Goal: Task Accomplishment & Management: Manage account settings

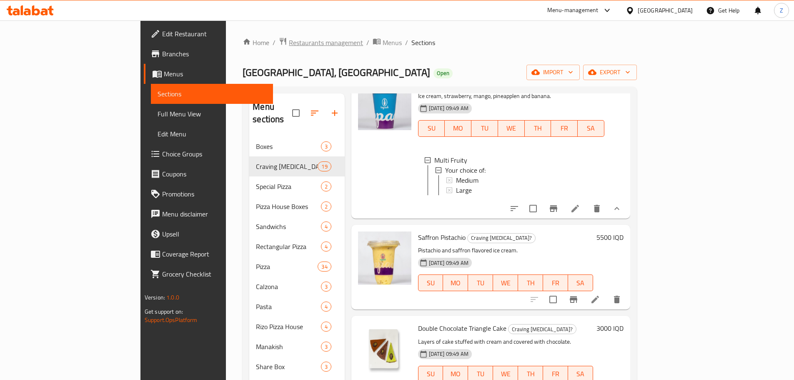
click at [289, 38] on span "Restaurants management" at bounding box center [326, 43] width 74 height 10
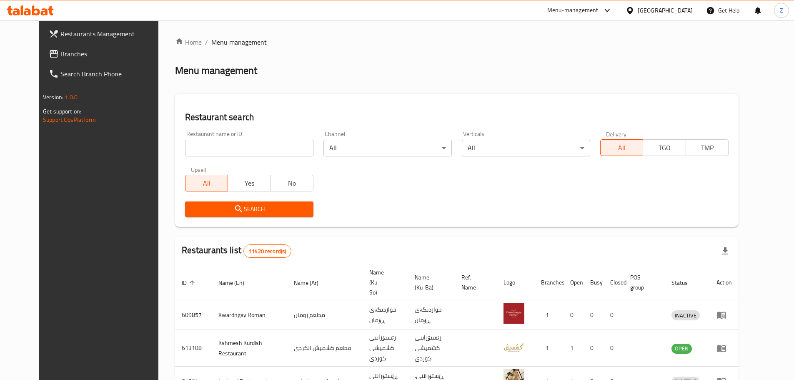
click at [258, 145] on input "search" at bounding box center [249, 148] width 128 height 17
paste input "701750"
type input "701750"
click at [275, 212] on span "Search" at bounding box center [249, 209] width 115 height 10
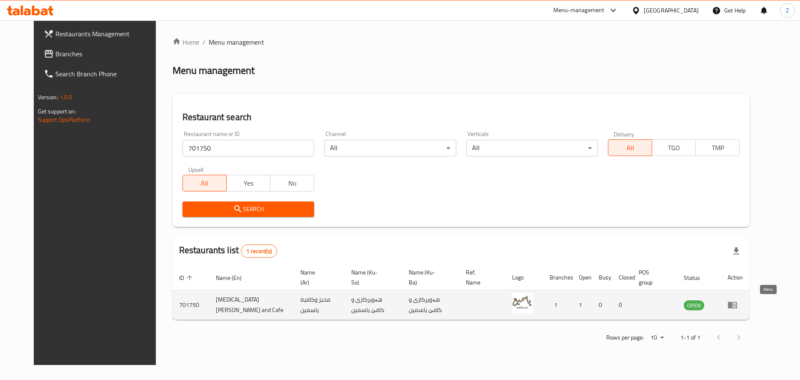
click at [743, 308] on link "enhanced table" at bounding box center [735, 305] width 15 height 10
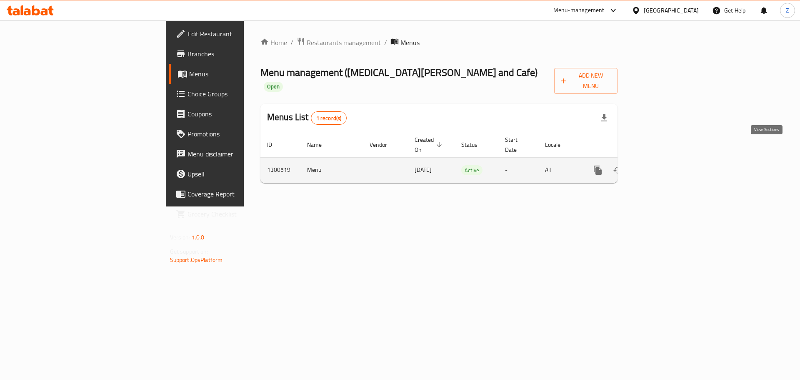
click at [663, 165] on icon "enhanced table" at bounding box center [658, 170] width 10 height 10
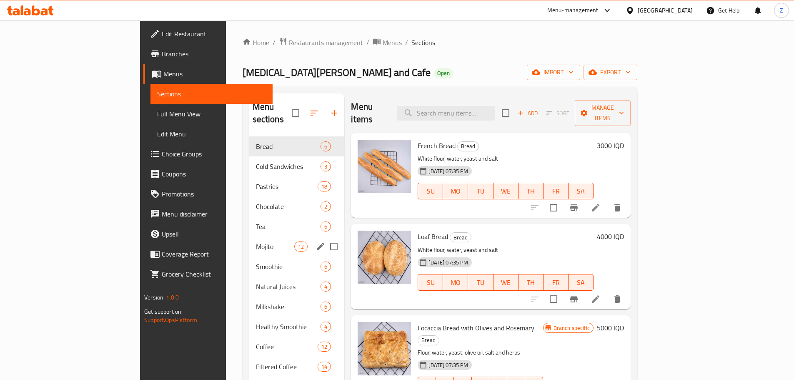
click at [249, 240] on div "Mojito 12" at bounding box center [296, 246] width 95 height 20
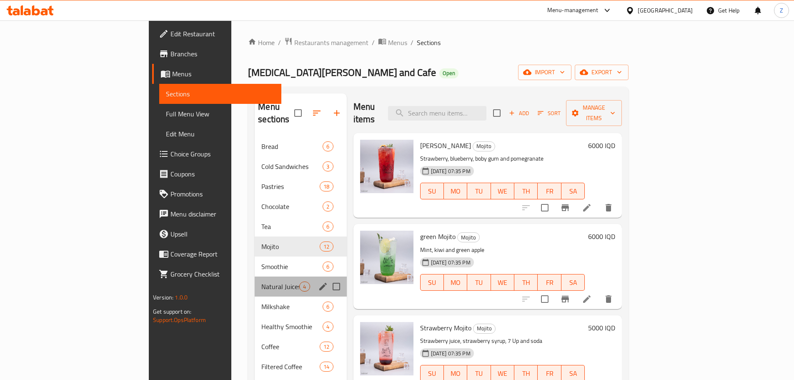
click at [255, 276] on div "Natural Juices 4" at bounding box center [301, 286] width 92 height 20
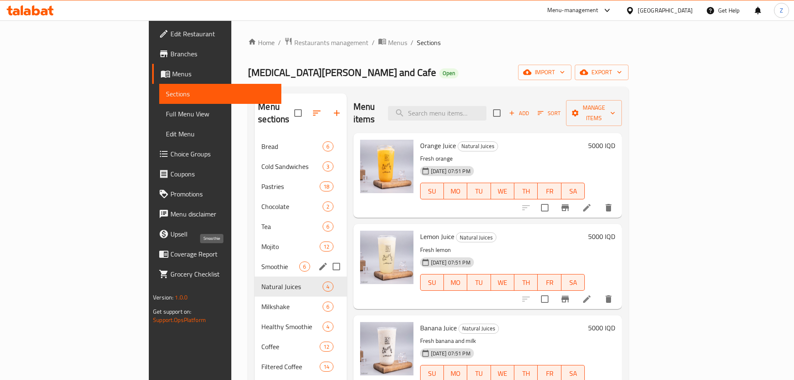
click at [261, 261] on span "Smoothie" at bounding box center [280, 266] width 38 height 10
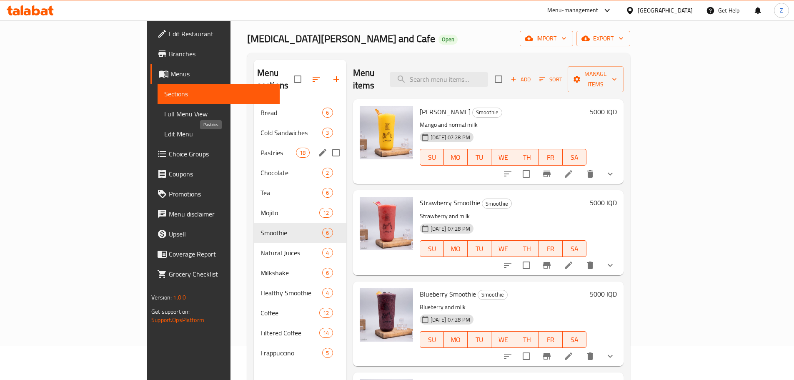
scroll to position [33, 0]
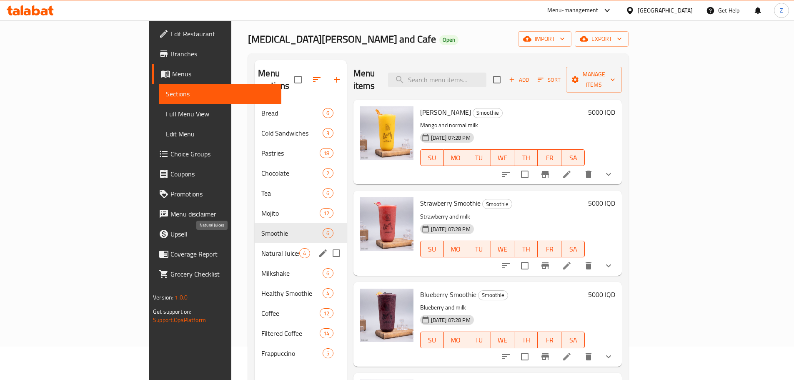
click at [261, 248] on span "Natural Juices" at bounding box center [280, 253] width 38 height 10
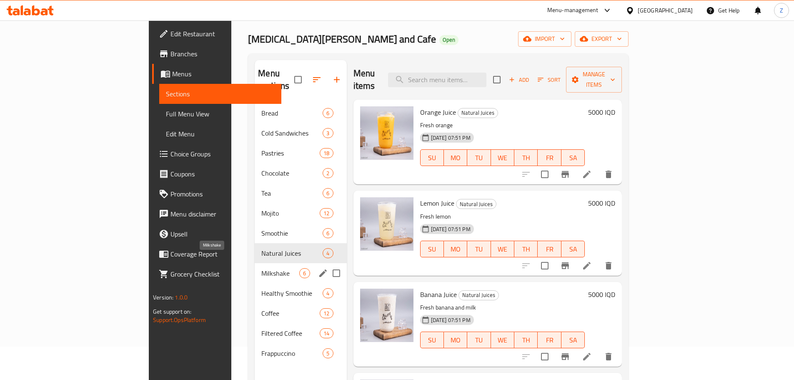
click at [261, 268] on span "Milkshake" at bounding box center [280, 273] width 38 height 10
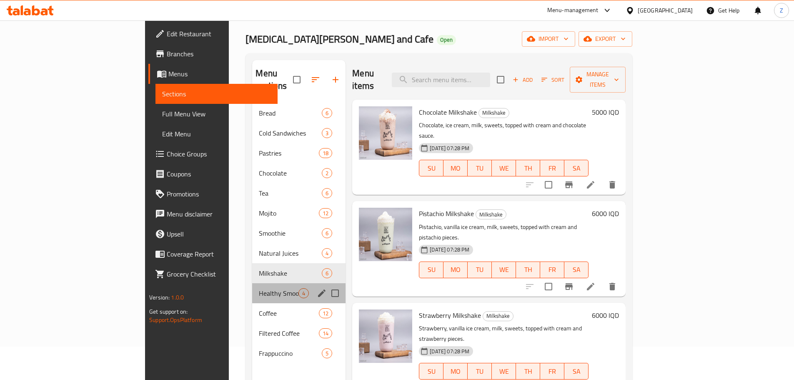
click at [252, 288] on div "Healthy Smoothie 4" at bounding box center [298, 293] width 93 height 20
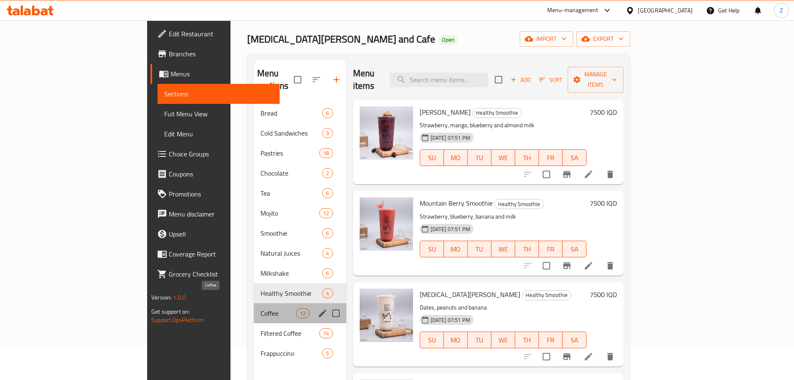
click at [260, 308] on span "Coffee" at bounding box center [277, 313] width 35 height 10
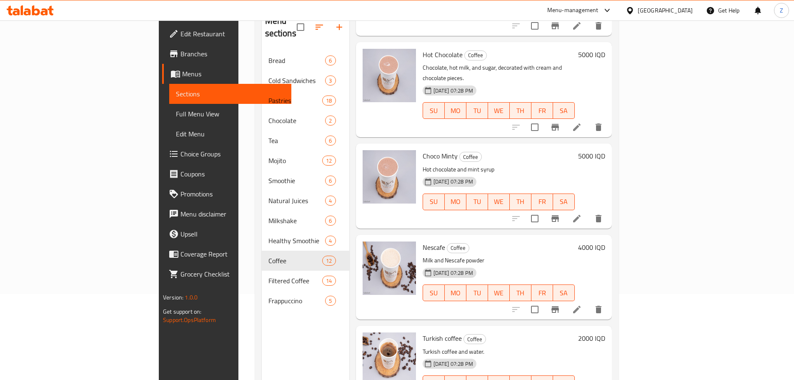
scroll to position [117, 0]
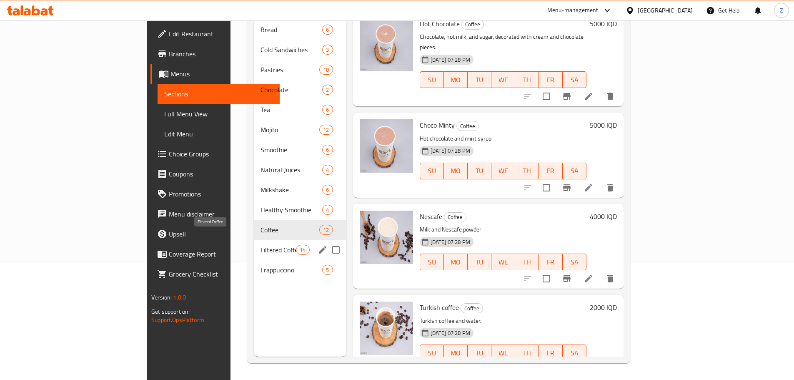
click at [260, 245] on span "Filtered Coffee" at bounding box center [277, 250] width 35 height 10
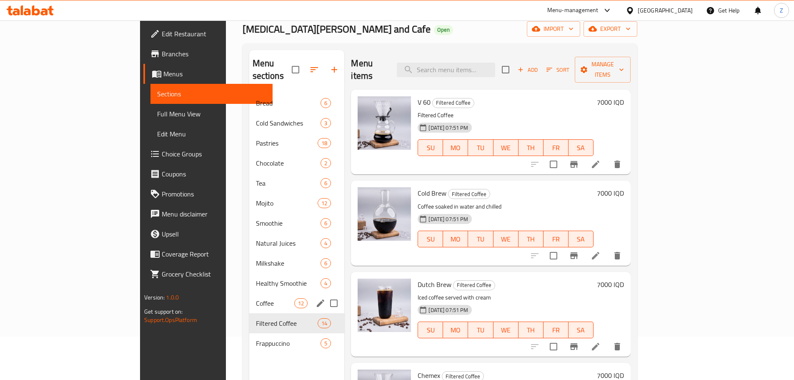
scroll to position [83, 0]
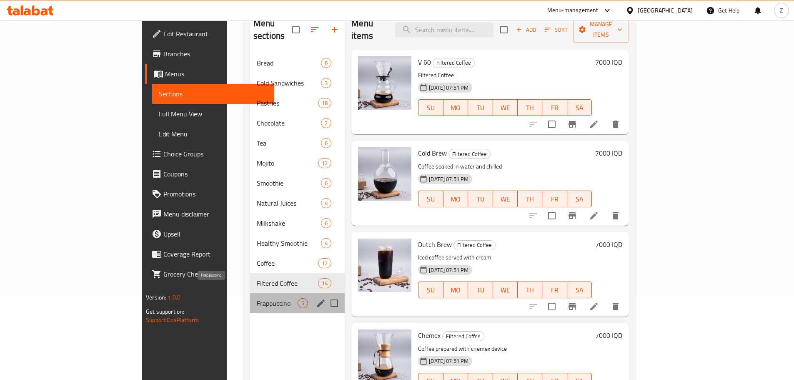
click at [257, 298] on span "Frappuccino" at bounding box center [277, 303] width 41 height 10
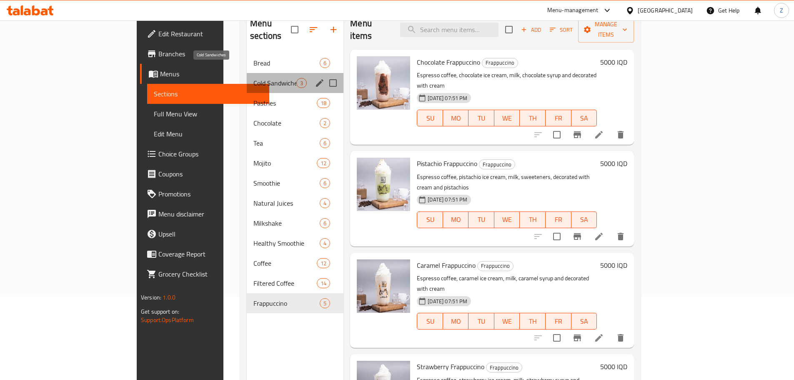
click at [253, 78] on span "Cold Sandwiches" at bounding box center [274, 83] width 43 height 10
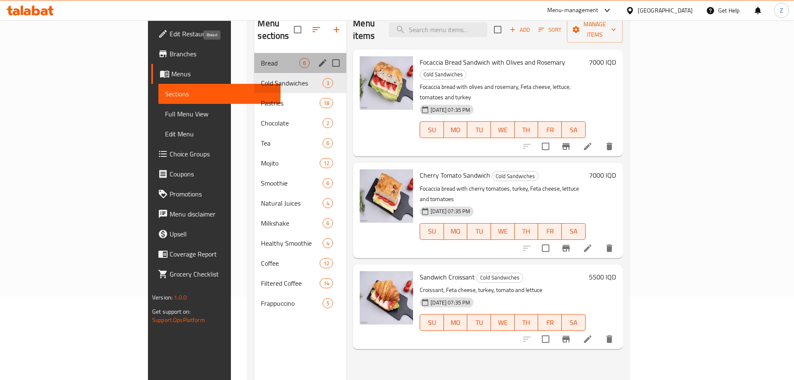
click at [261, 58] on span "Bread" at bounding box center [280, 63] width 38 height 10
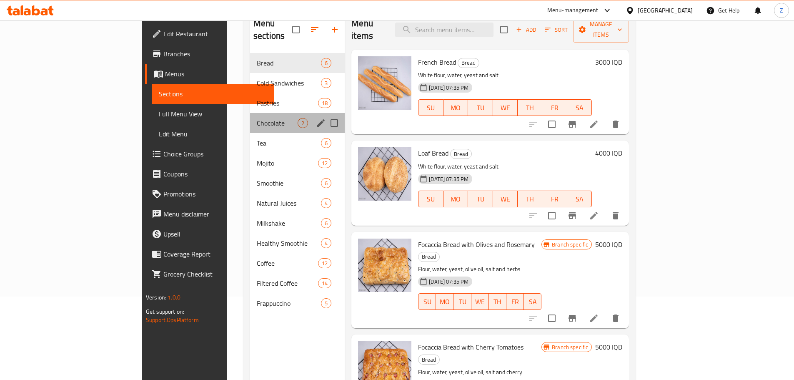
click at [250, 113] on div "Chocolate 2" at bounding box center [297, 123] width 95 height 20
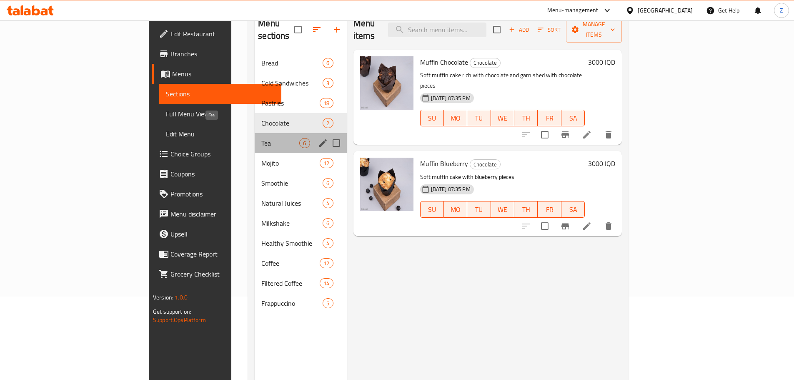
click at [261, 138] on span "Tea" at bounding box center [280, 143] width 38 height 10
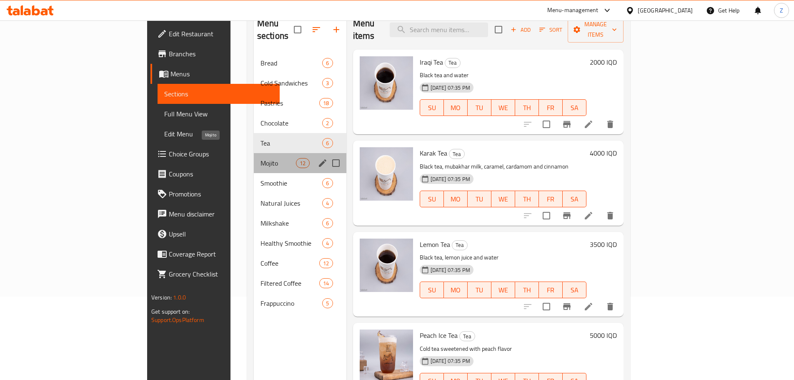
click at [260, 158] on span "Mojito" at bounding box center [277, 163] width 35 height 10
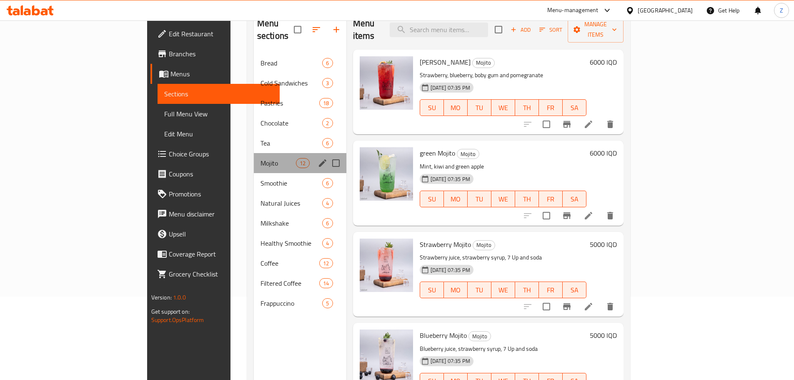
click at [254, 159] on div "Mojito 12" at bounding box center [300, 163] width 93 height 20
click at [254, 158] on div "Mojito 12" at bounding box center [300, 163] width 93 height 20
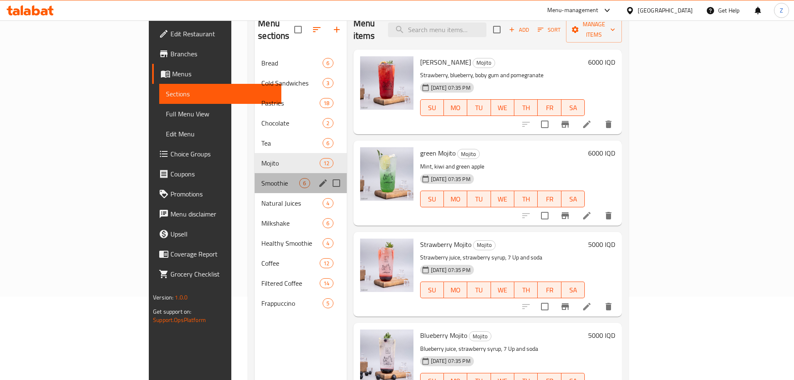
click at [255, 178] on div "Smoothie 6" at bounding box center [301, 183] width 92 height 20
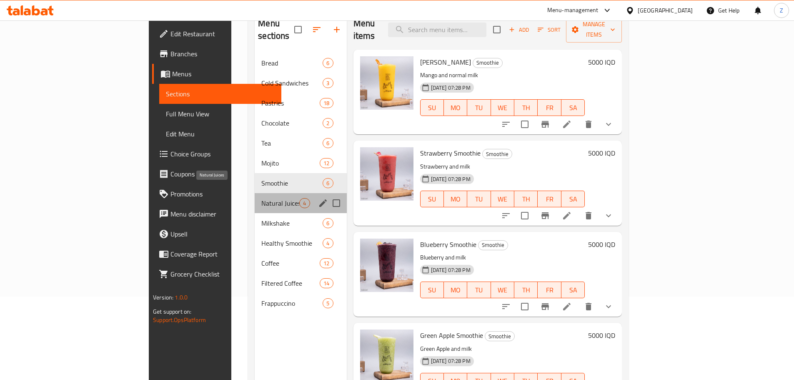
click at [261, 198] on span "Natural Juices" at bounding box center [280, 203] width 38 height 10
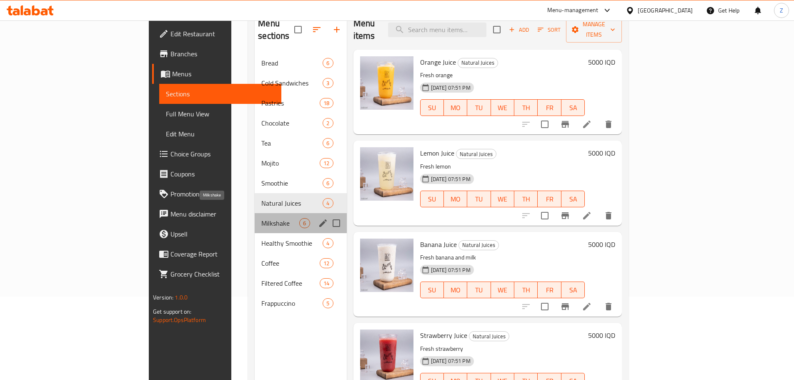
click at [261, 218] on span "Milkshake" at bounding box center [280, 223] width 38 height 10
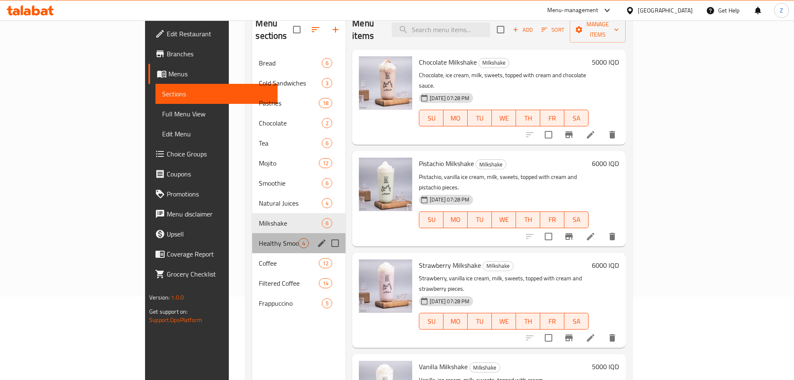
click at [252, 233] on div "Healthy Smoothie 4" at bounding box center [298, 243] width 93 height 20
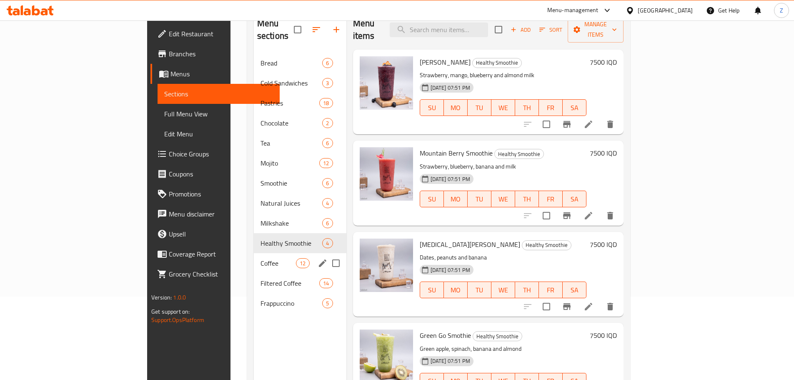
click at [254, 253] on div "Coffee 12" at bounding box center [300, 263] width 93 height 20
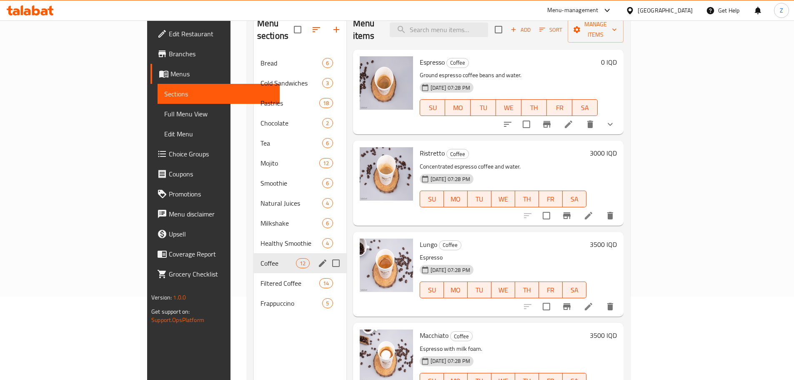
click at [254, 253] on div "Coffee 12" at bounding box center [300, 263] width 93 height 20
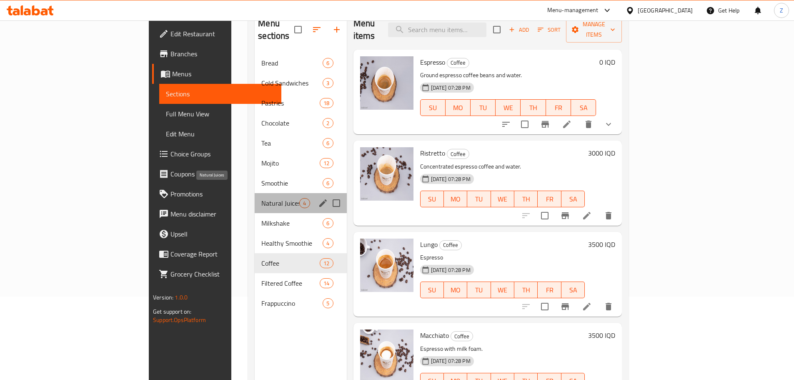
click at [261, 198] on span "Natural Juices" at bounding box center [280, 203] width 38 height 10
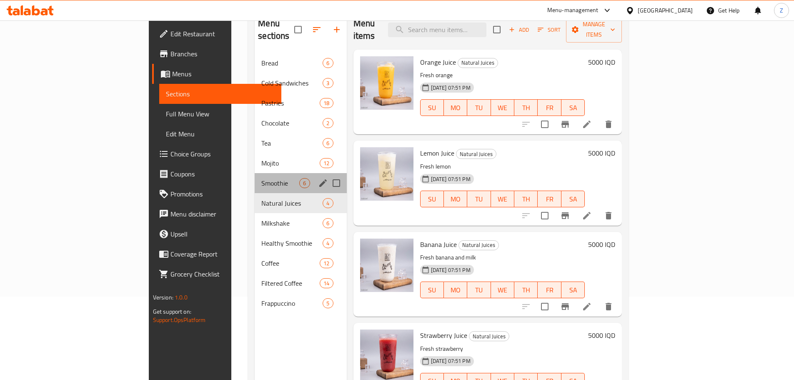
click at [255, 176] on div "Smoothie 6" at bounding box center [301, 183] width 92 height 20
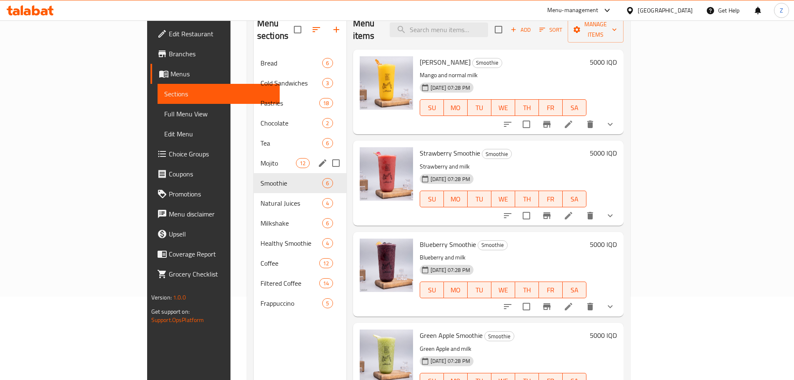
click at [260, 158] on span "Mojito" at bounding box center [277, 163] width 35 height 10
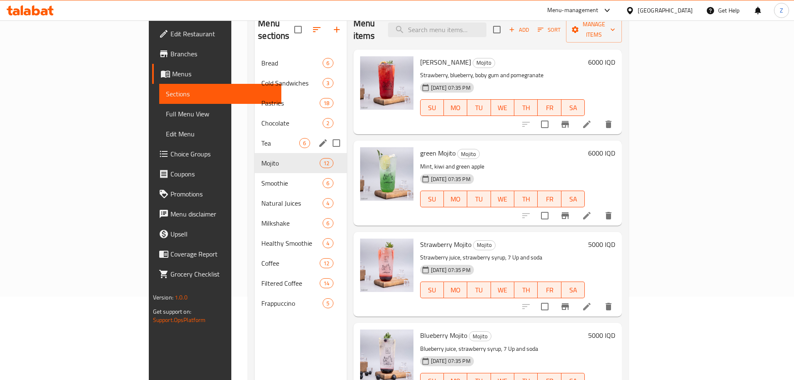
click at [255, 133] on div "Tea 6" at bounding box center [301, 143] width 92 height 20
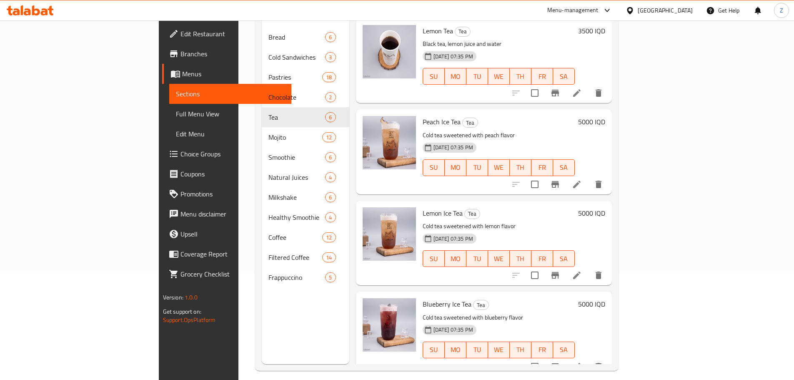
scroll to position [117, 0]
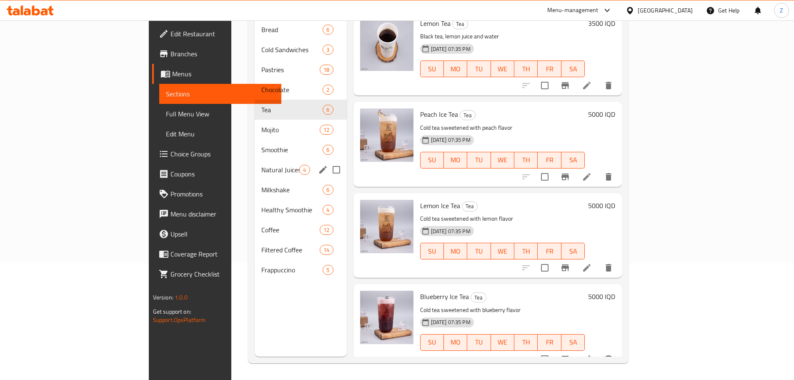
click at [255, 160] on div "Natural Juices 4" at bounding box center [301, 170] width 92 height 20
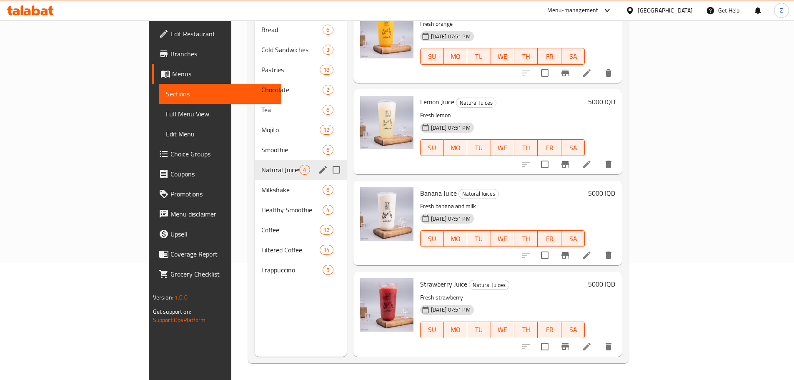
scroll to position [5, 0]
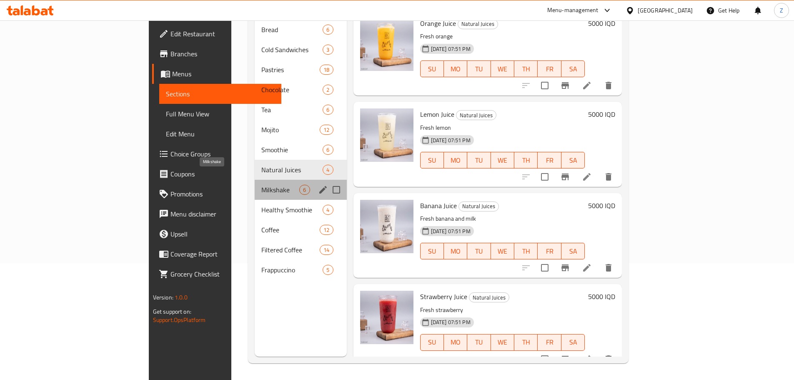
click at [261, 185] on span "Milkshake" at bounding box center [280, 190] width 38 height 10
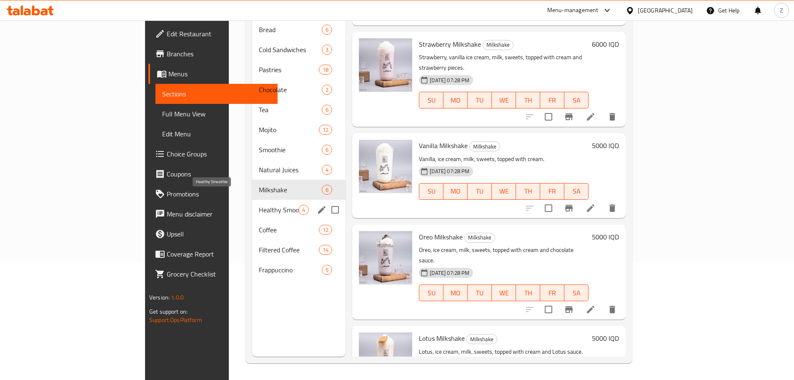
click at [259, 205] on span "Healthy Smoothie" at bounding box center [279, 210] width 40 height 10
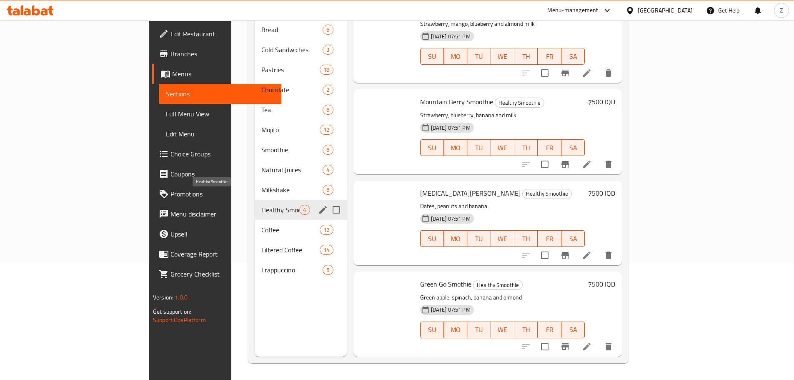
scroll to position [5, 0]
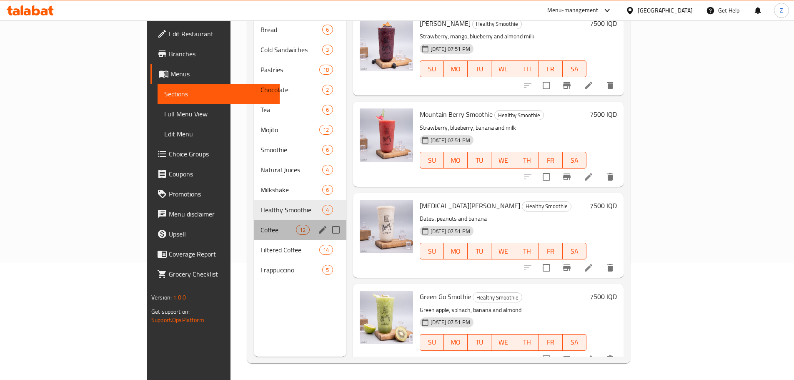
click at [254, 223] on div "Coffee 12" at bounding box center [300, 230] width 93 height 20
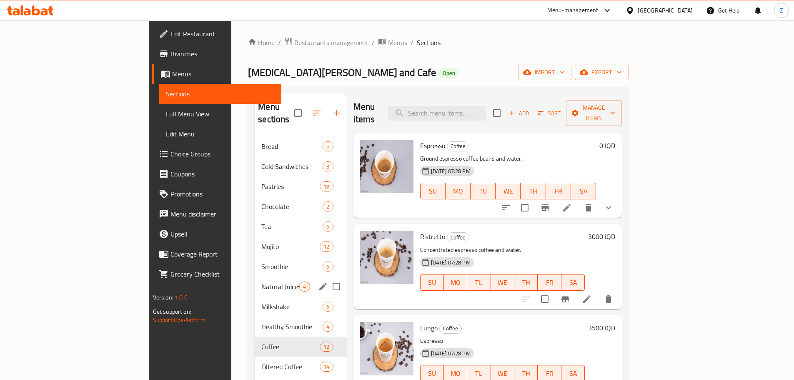
scroll to position [42, 0]
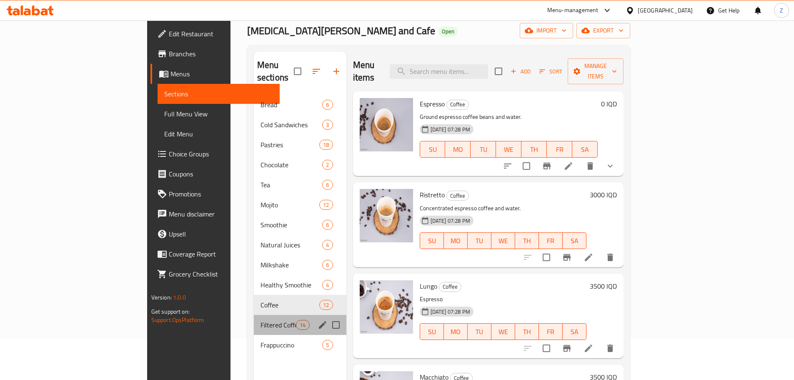
click at [254, 320] on div "Filtered Coffee 14" at bounding box center [300, 325] width 93 height 20
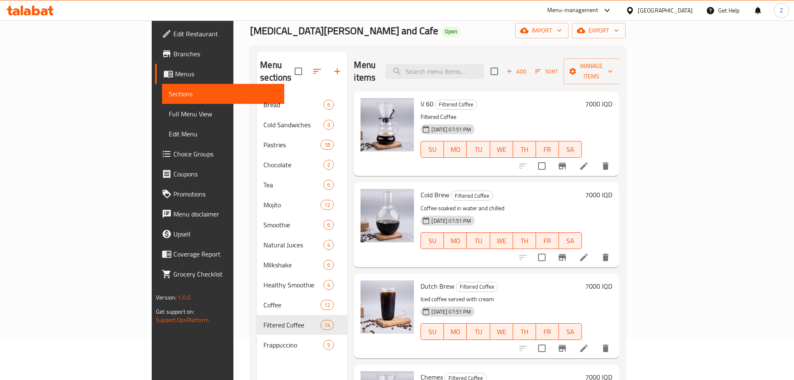
click at [420, 98] on span "V 60" at bounding box center [426, 104] width 13 height 13
copy h6 "V 60"
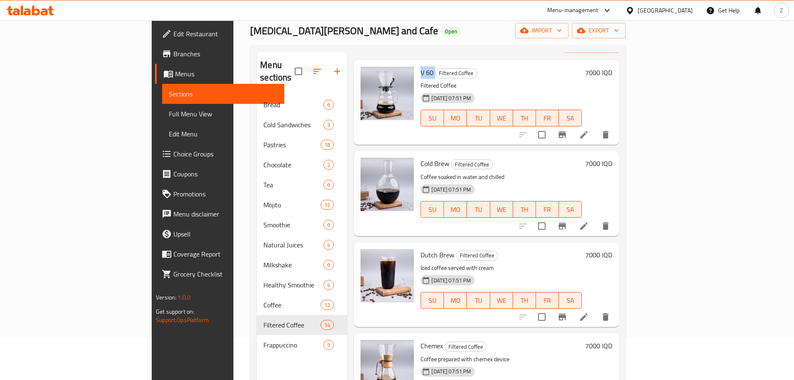
scroll to position [83, 0]
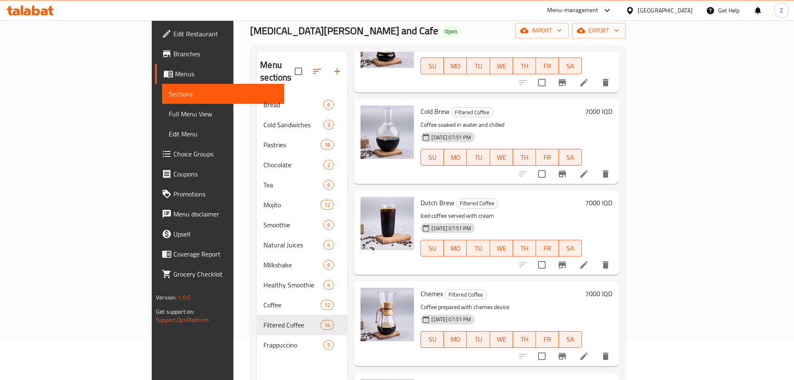
click at [420, 287] on span "Chemex" at bounding box center [431, 293] width 23 height 13
copy h6 "Chemex"
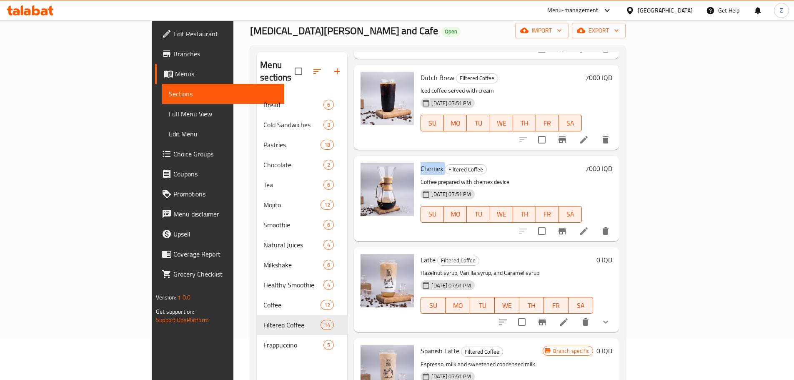
scroll to position [292, 0]
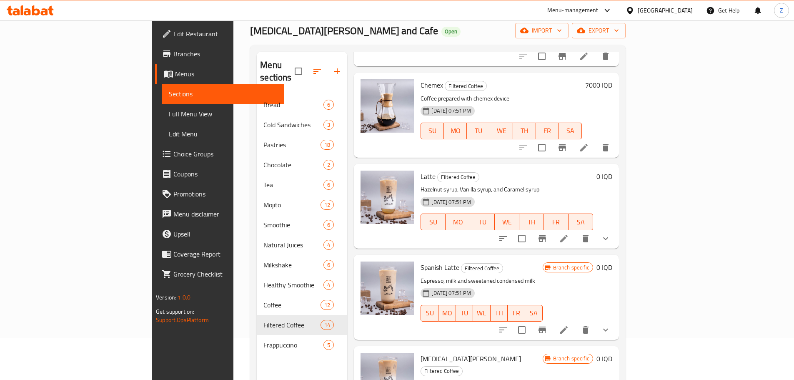
click at [420, 170] on span "Latte" at bounding box center [427, 176] width 15 height 13
copy h6 "Latte"
click at [420, 261] on span "Spanish Latte" at bounding box center [439, 267] width 39 height 13
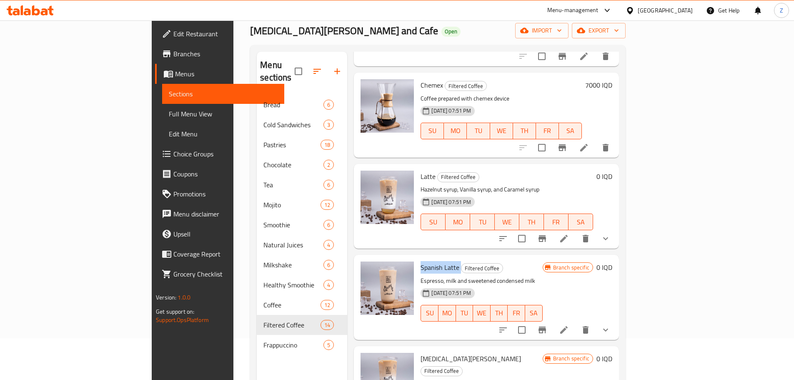
click at [420, 261] on span "Spanish Latte" at bounding box center [439, 267] width 39 height 13
copy h6 "Spanish Latte"
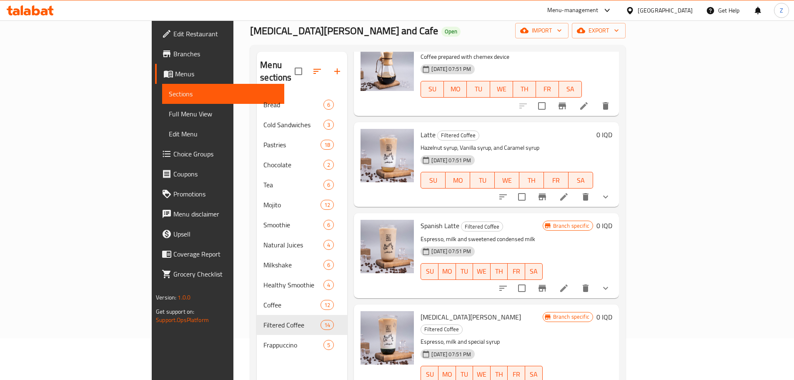
click at [420, 310] on span "[MEDICAL_DATA][PERSON_NAME]" at bounding box center [470, 316] width 100 height 13
copy h6 "[MEDICAL_DATA][PERSON_NAME]"
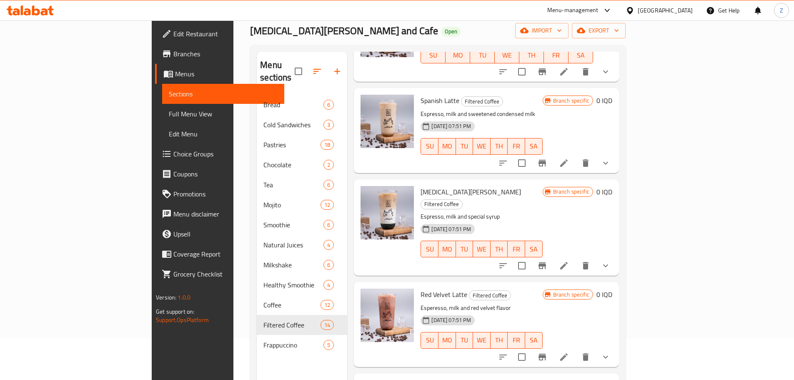
click at [420, 288] on span "Red Velvet Latte" at bounding box center [443, 294] width 47 height 13
copy h6 "Red Velvet Latte"
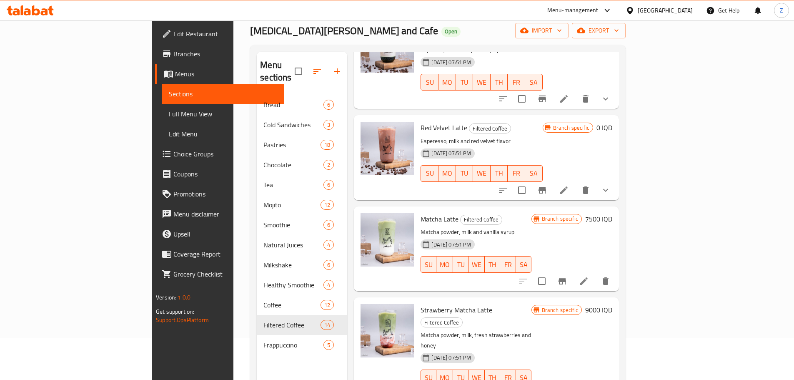
click at [420, 213] on span "Matcha Latte" at bounding box center [439, 219] width 38 height 13
copy h6 "Matcha Latte"
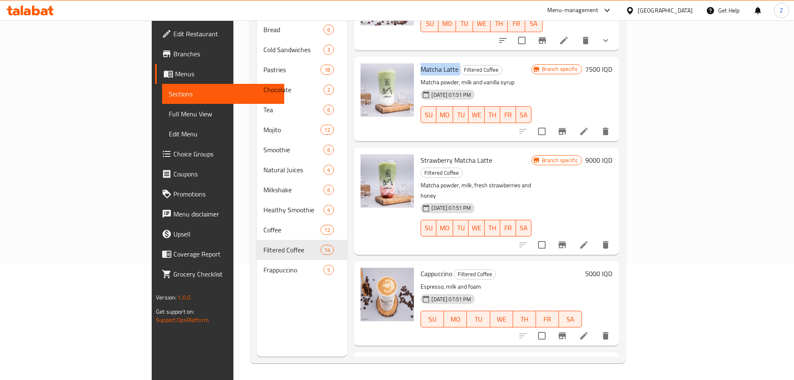
scroll to position [665, 0]
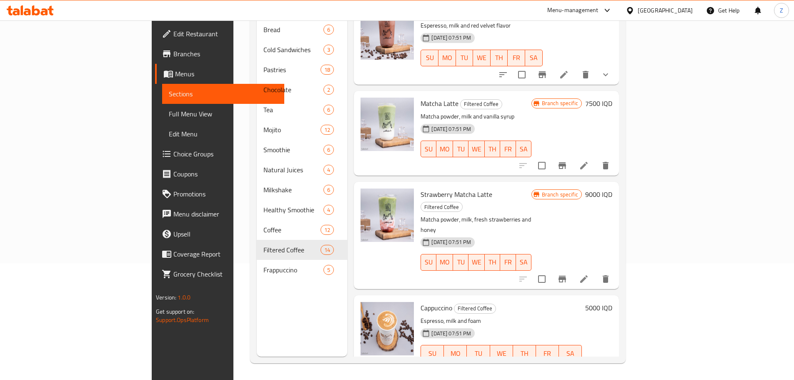
click at [534, 185] on div "Strawberry Matcha Latte Filtered Coffee Matcha powder، milk، fresh strawberries…" at bounding box center [475, 235] width 117 height 100
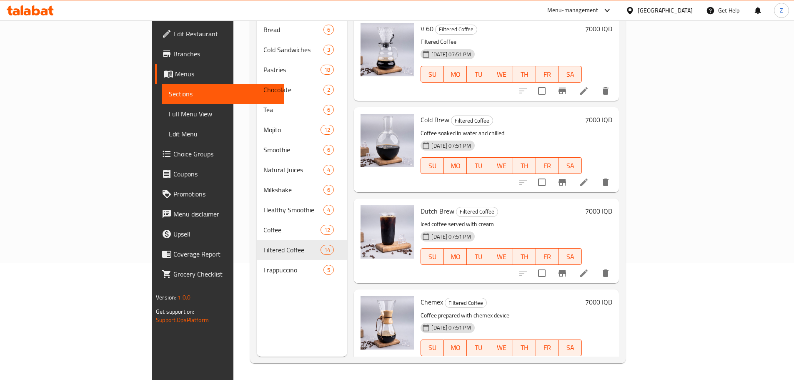
scroll to position [0, 0]
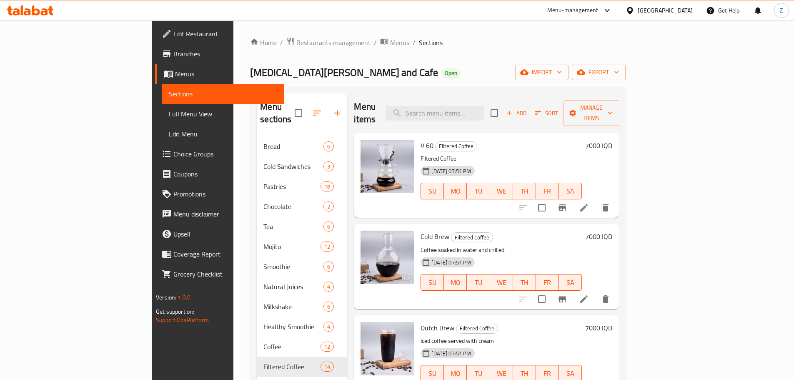
click at [530, 107] on button "Add" at bounding box center [516, 113] width 27 height 13
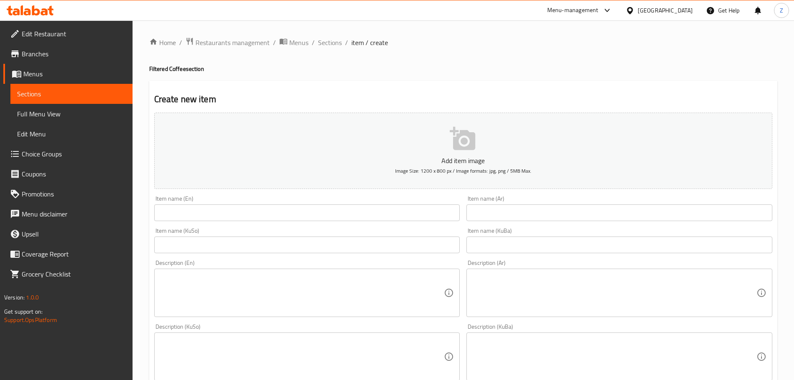
click at [298, 208] on input "text" at bounding box center [307, 212] width 306 height 17
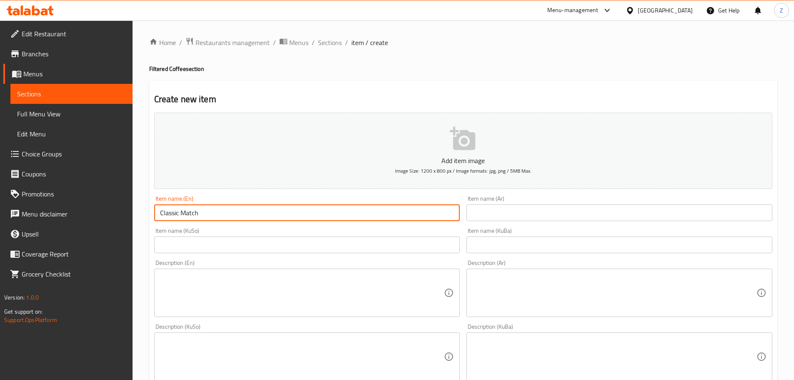
type input "Classic Match"
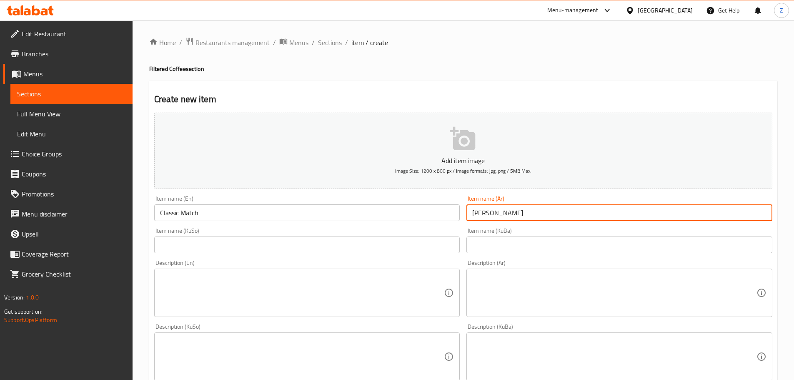
type input "[PERSON_NAME]"
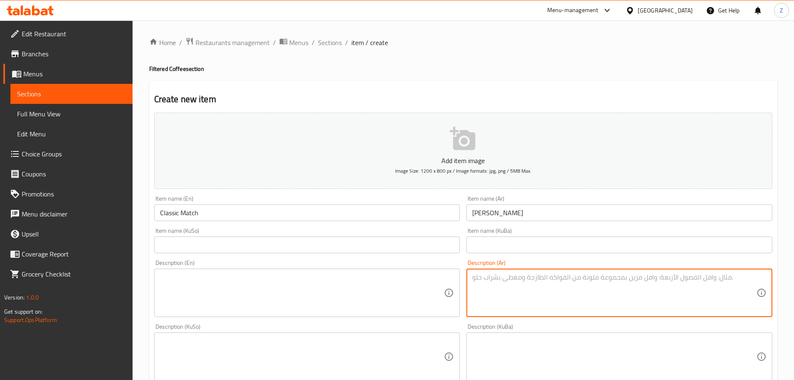
click at [563, 299] on textarea at bounding box center [614, 293] width 284 height 40
click at [565, 305] on textarea "باورد الماتشا وحليب." at bounding box center [614, 293] width 284 height 40
drag, startPoint x: 562, startPoint y: 305, endPoint x: 556, endPoint y: 309, distance: 7.3
click at [557, 309] on textarea "باورد الماتشا وحليب." at bounding box center [614, 293] width 284 height 40
click at [554, 310] on textarea "باورد الماتشا وحليب." at bounding box center [614, 293] width 284 height 40
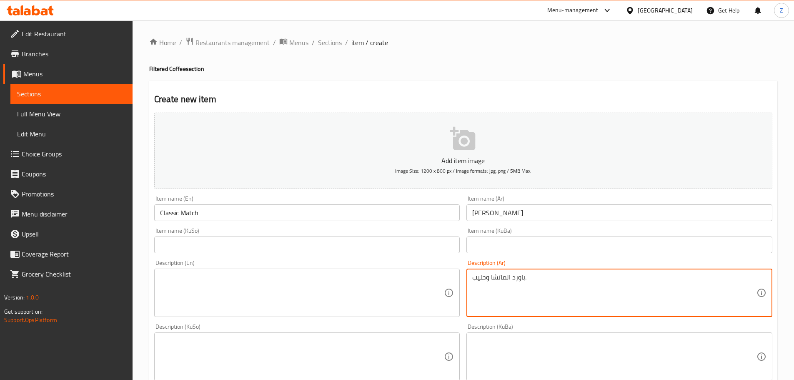
drag, startPoint x: 512, startPoint y: 280, endPoint x: 518, endPoint y: 282, distance: 5.7
click at [518, 282] on textarea "باورد الماتشا وحليب." at bounding box center [614, 293] width 284 height 40
click at [518, 283] on textarea "باودر الماتشا وحليب." at bounding box center [614, 293] width 284 height 40
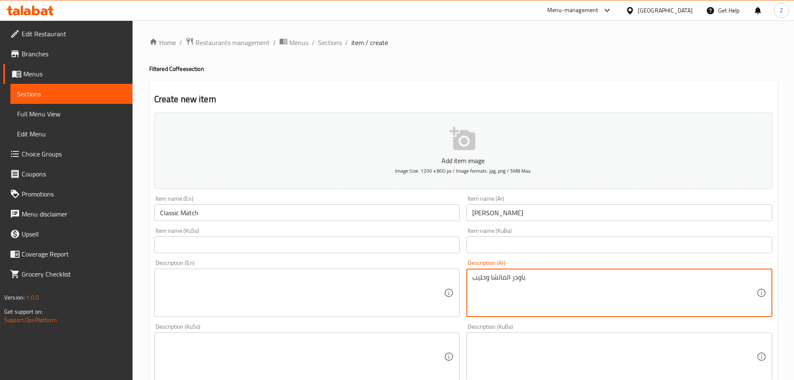
type textarea "باودر الماتشا وحليب."
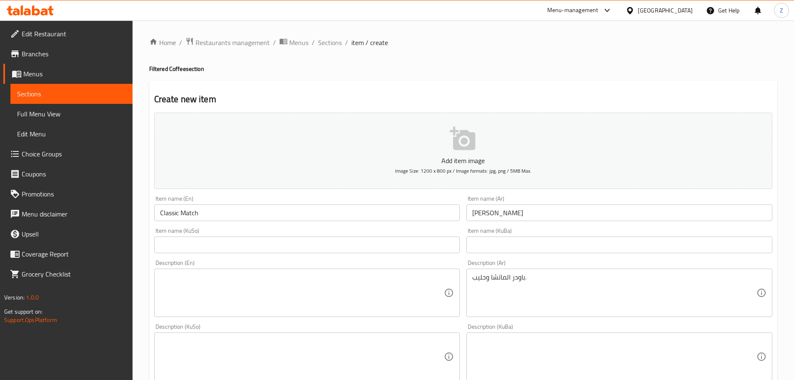
click at [320, 315] on div "Description (En)" at bounding box center [307, 292] width 306 height 48
paste textarea "Matcha powder and milk."
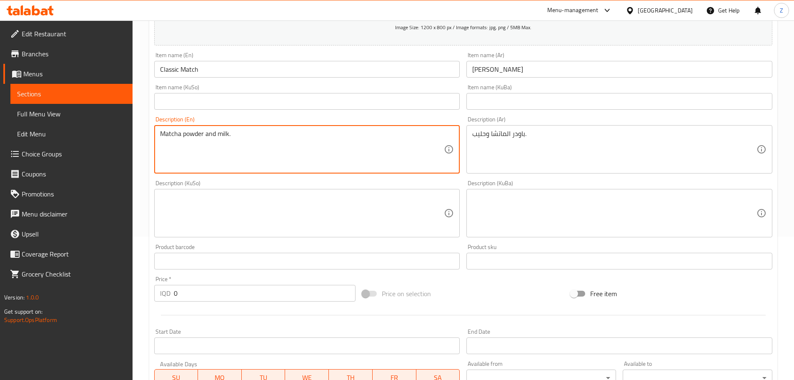
scroll to position [292, 0]
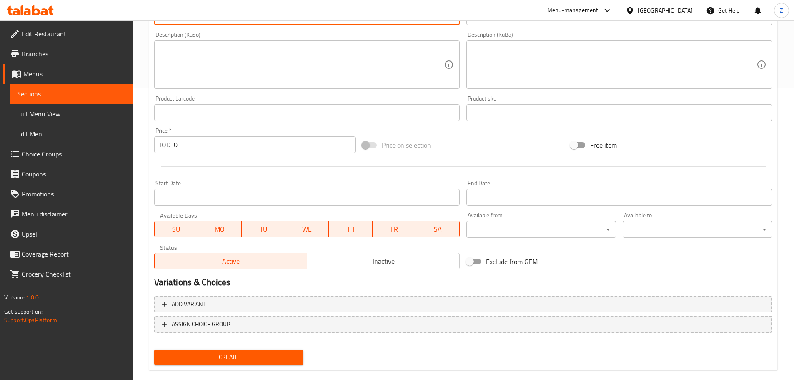
type textarea "Matcha powder and milk."
click at [209, 147] on input "0" at bounding box center [265, 144] width 182 height 17
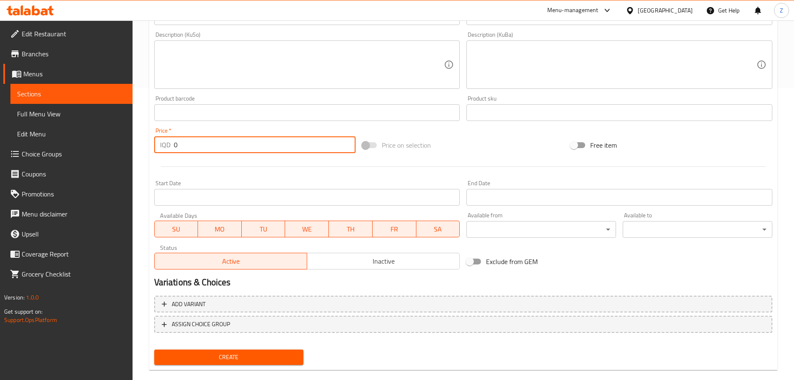
click at [209, 147] on input "0" at bounding box center [265, 144] width 182 height 17
type input "7000"
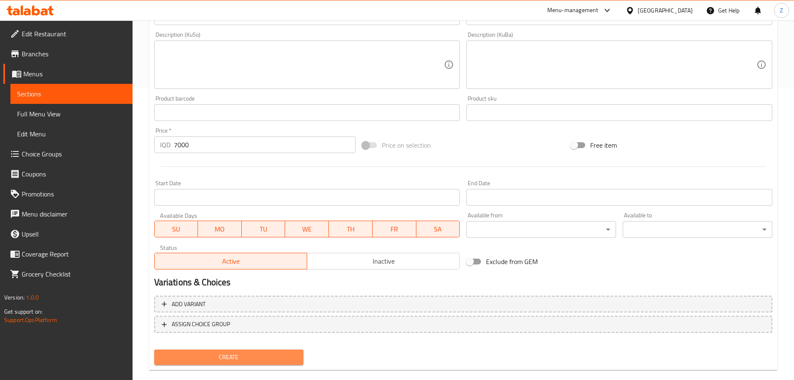
click at [275, 349] on button "Create" at bounding box center [229, 356] width 150 height 15
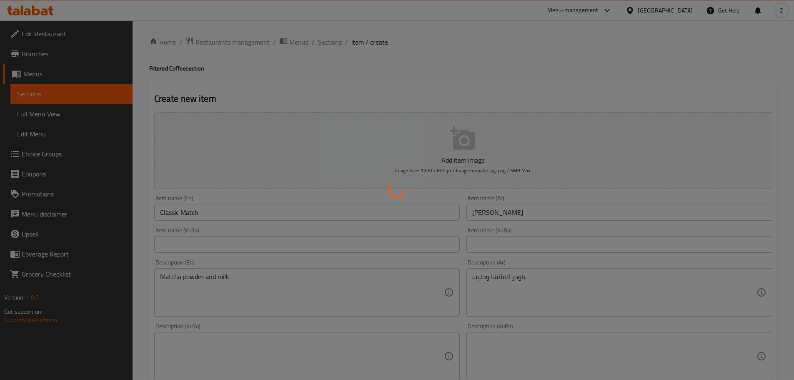
scroll to position [0, 0]
type input "0"
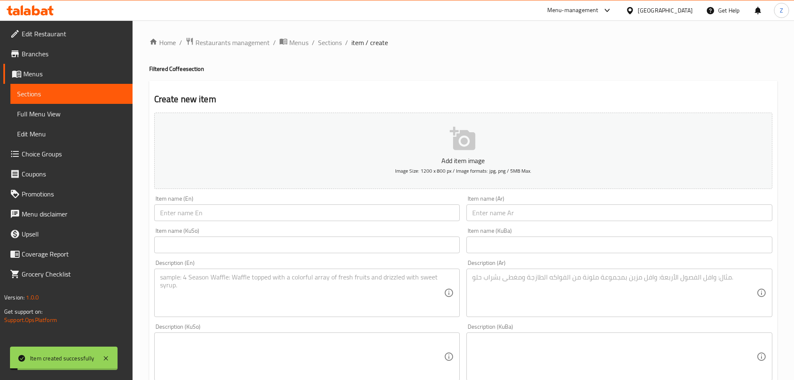
click at [337, 38] on span "Sections" at bounding box center [330, 43] width 24 height 10
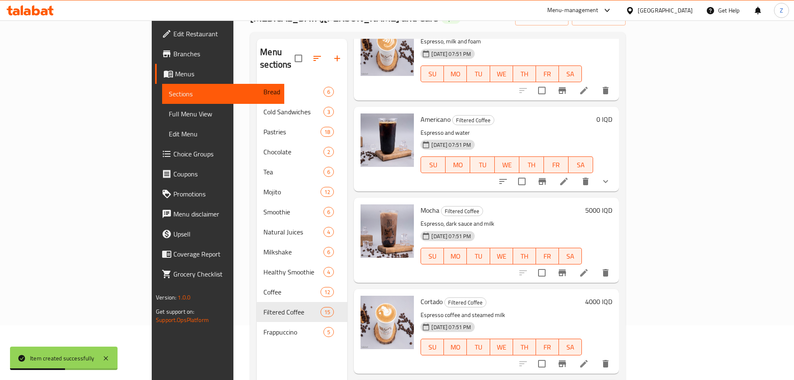
scroll to position [117, 0]
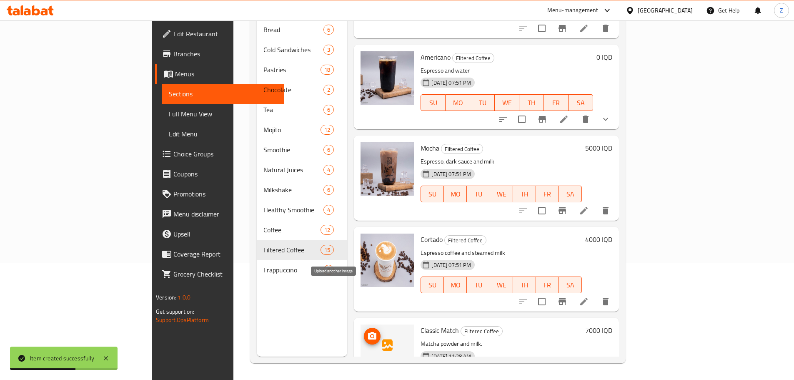
click at [367, 331] on icon "upload picture" at bounding box center [372, 336] width 10 height 10
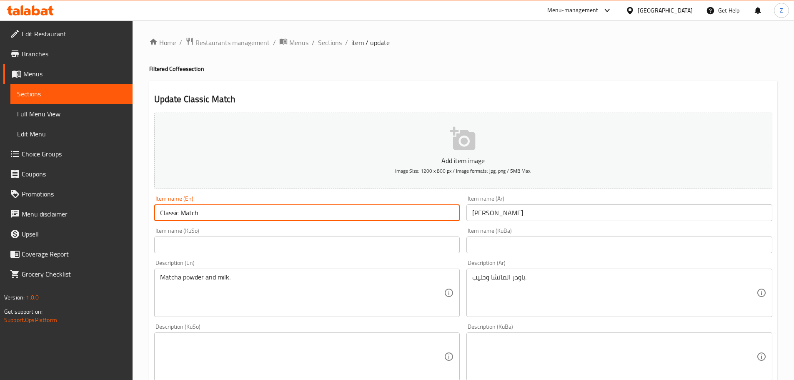
click at [212, 215] on input "Classic Match" at bounding box center [307, 212] width 306 height 17
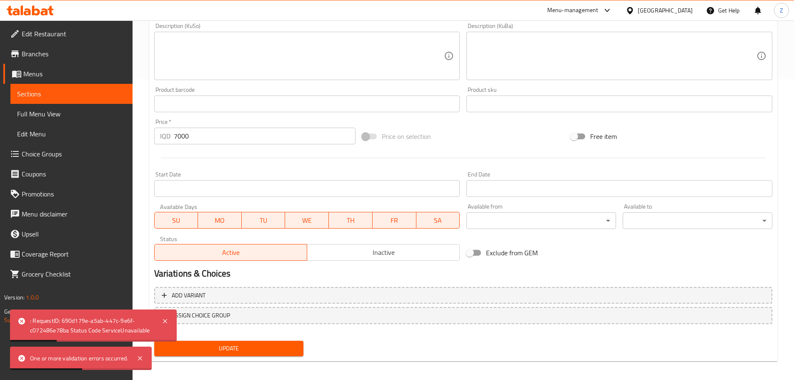
scroll to position [305, 0]
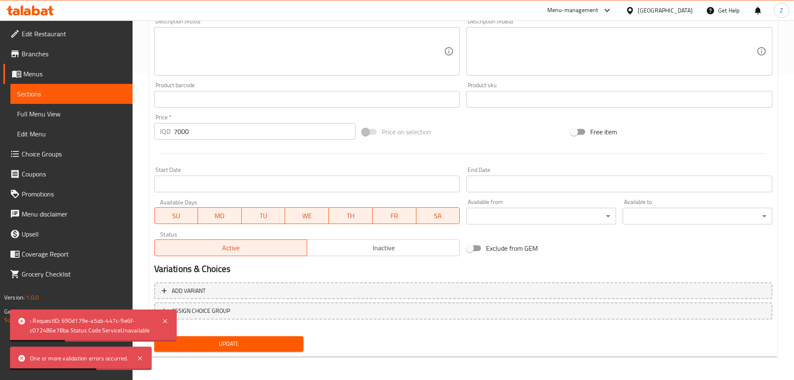
type input "Classic Matcha"
click at [245, 338] on span "Update" at bounding box center [229, 343] width 136 height 10
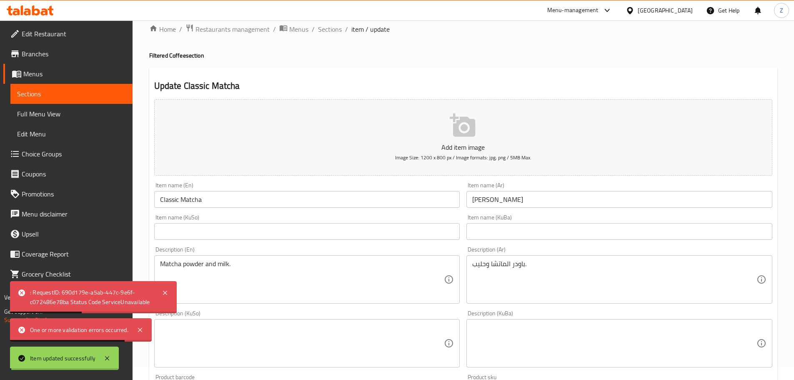
scroll to position [0, 0]
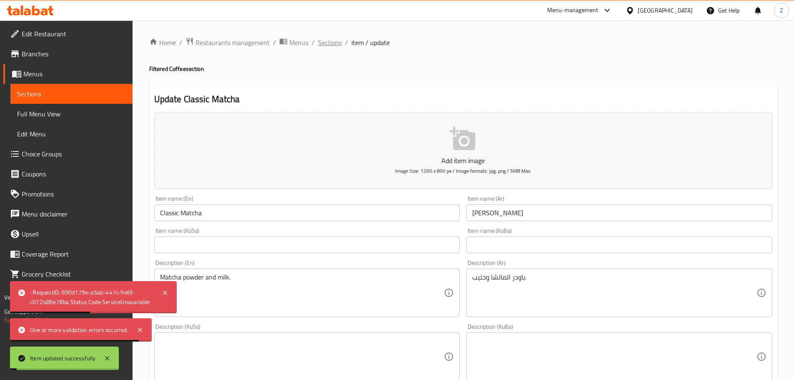
click at [335, 40] on span "Sections" at bounding box center [330, 43] width 24 height 10
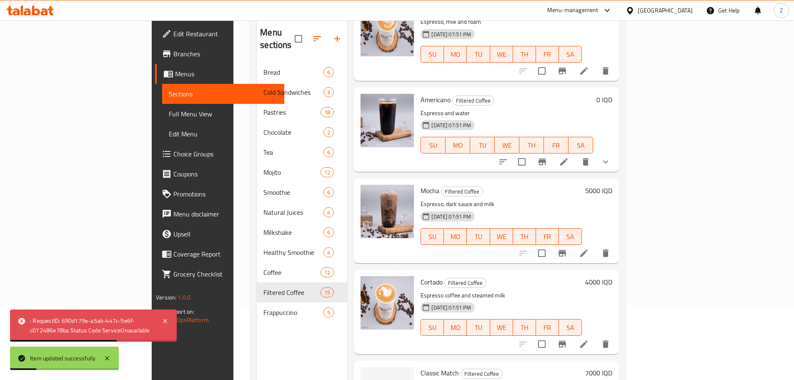
scroll to position [117, 0]
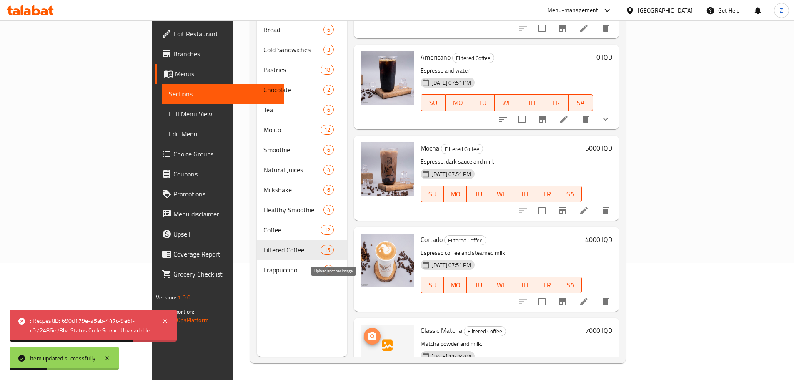
click at [364, 328] on button "upload picture" at bounding box center [372, 336] width 17 height 17
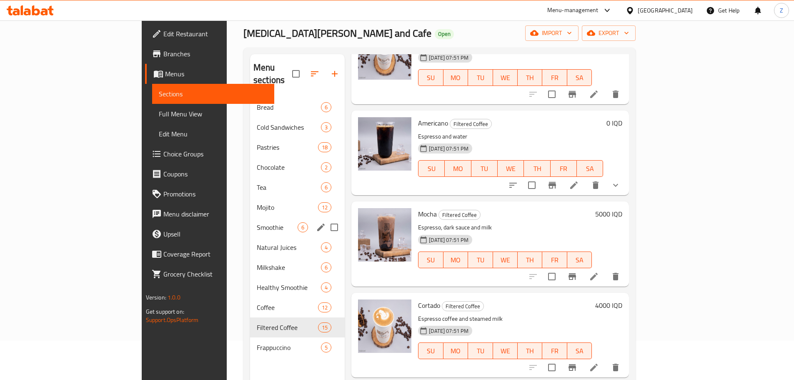
scroll to position [0, 0]
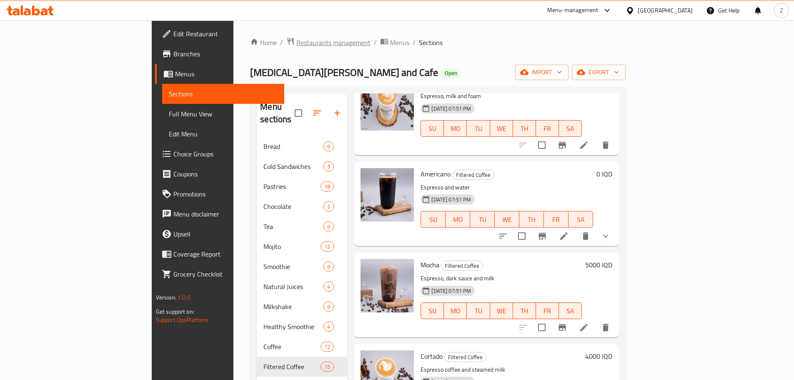
click at [296, 38] on span "Restaurants management" at bounding box center [333, 43] width 74 height 10
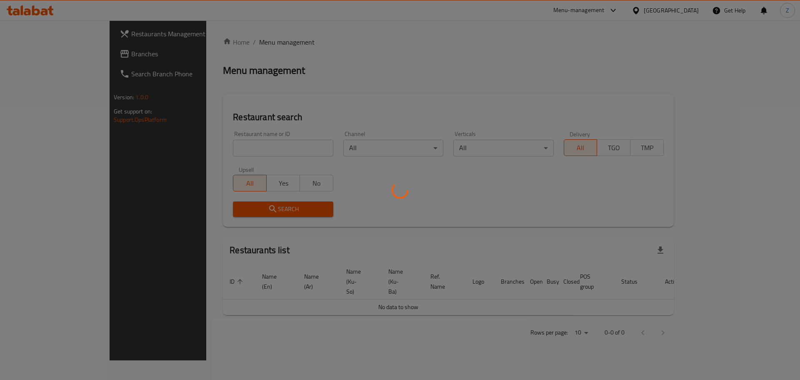
click at [233, 148] on div at bounding box center [400, 190] width 800 height 380
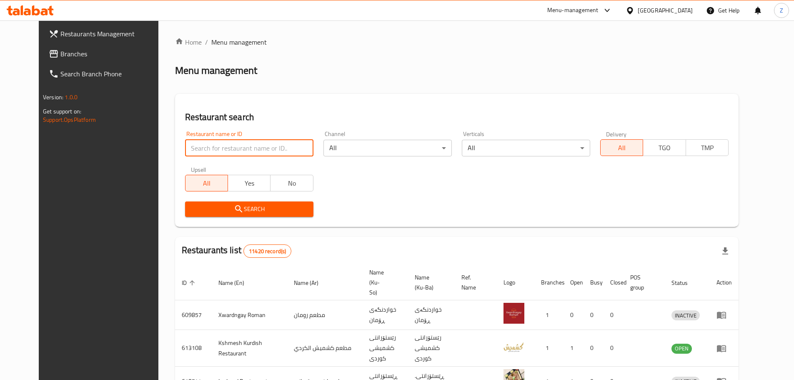
click at [233, 148] on input "search" at bounding box center [249, 148] width 128 height 17
paste input "703937"
type input "703937"
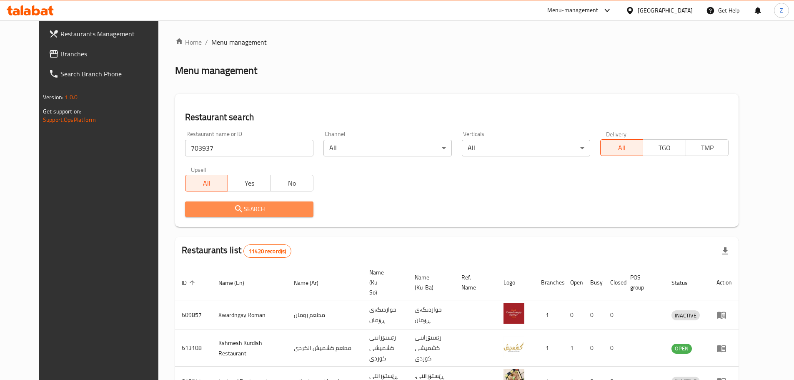
click at [250, 203] on button "Search" at bounding box center [249, 208] width 128 height 15
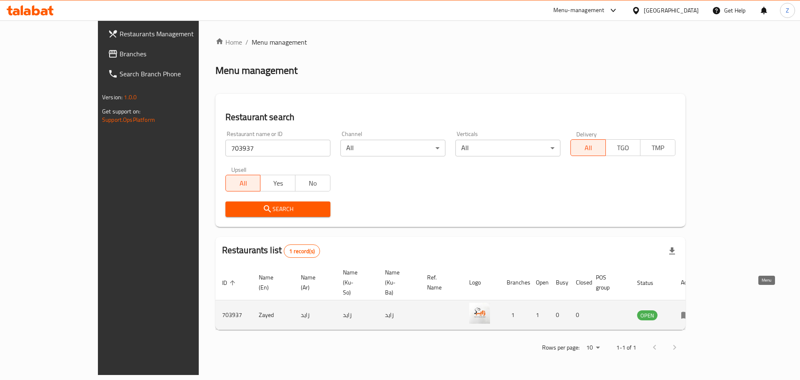
click at [696, 310] on link "enhanced table" at bounding box center [688, 315] width 15 height 10
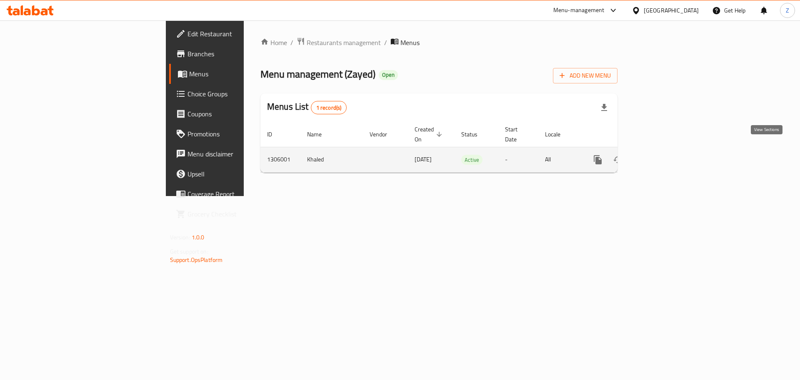
click at [663, 155] on icon "enhanced table" at bounding box center [658, 160] width 10 height 10
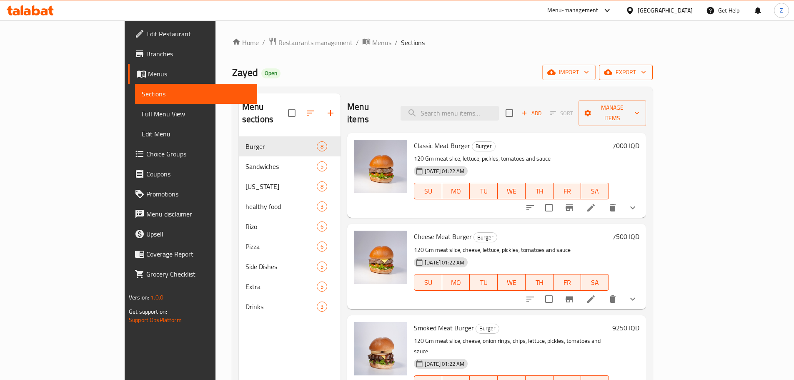
click at [646, 67] on span "export" at bounding box center [625, 72] width 40 height 10
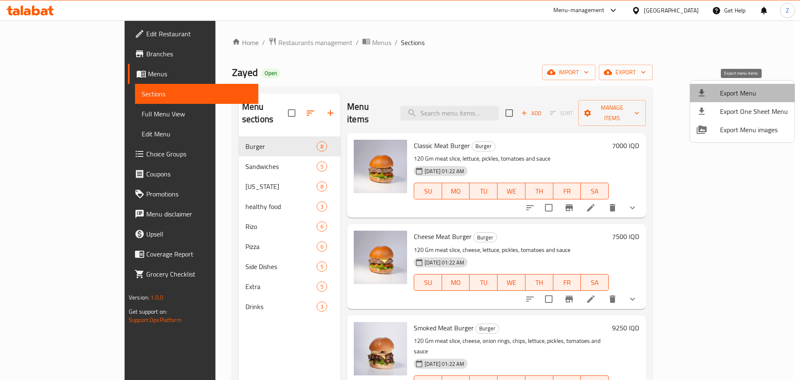
click at [753, 91] on span "Export Menu" at bounding box center [754, 93] width 68 height 10
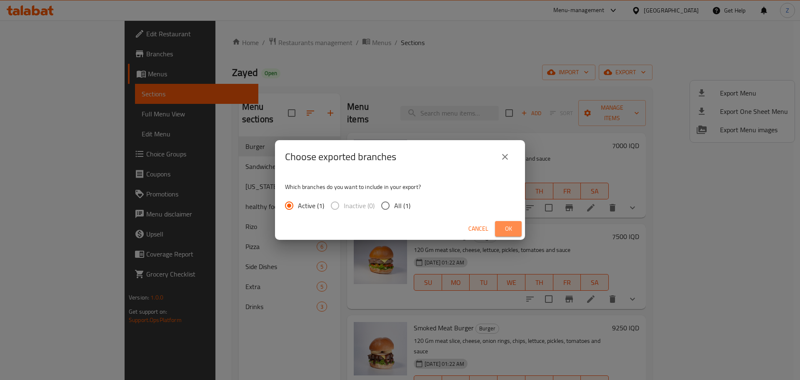
click at [510, 225] on span "Ok" at bounding box center [508, 228] width 13 height 10
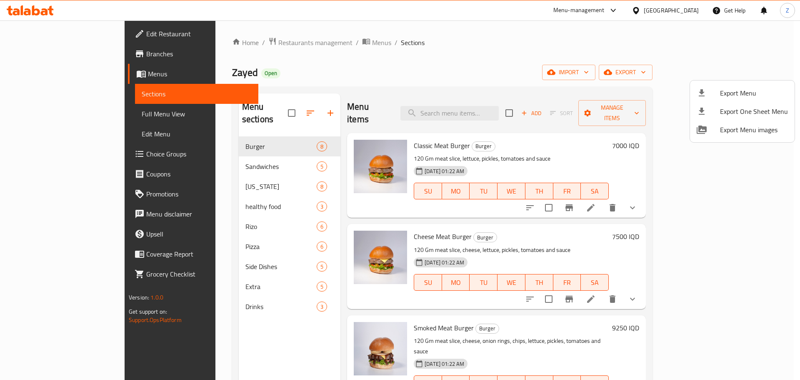
click at [294, 41] on div at bounding box center [400, 190] width 800 height 380
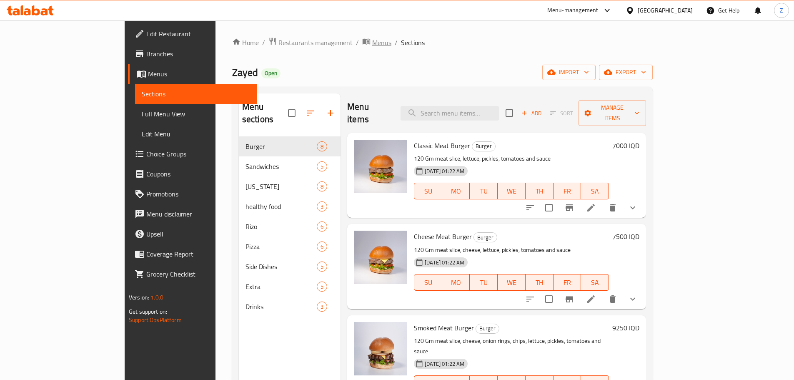
click at [372, 41] on span "Menus" at bounding box center [381, 43] width 19 height 10
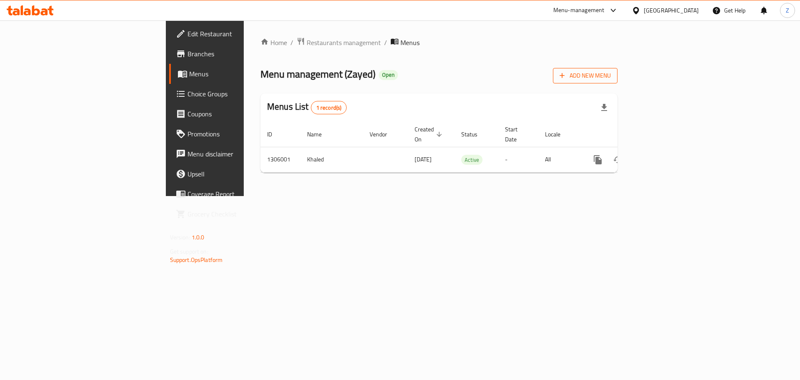
click at [611, 77] on span "Add New Menu" at bounding box center [585, 75] width 51 height 10
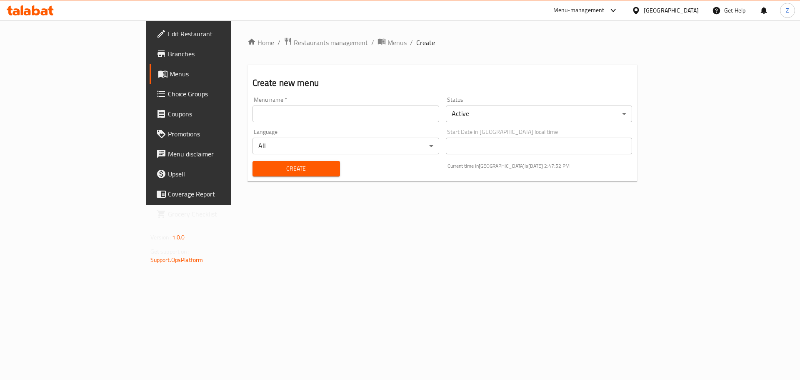
click at [357, 105] on div "Menu name   * Menu name *" at bounding box center [346, 109] width 187 height 25
click at [355, 112] on input "text" at bounding box center [346, 113] width 187 height 17
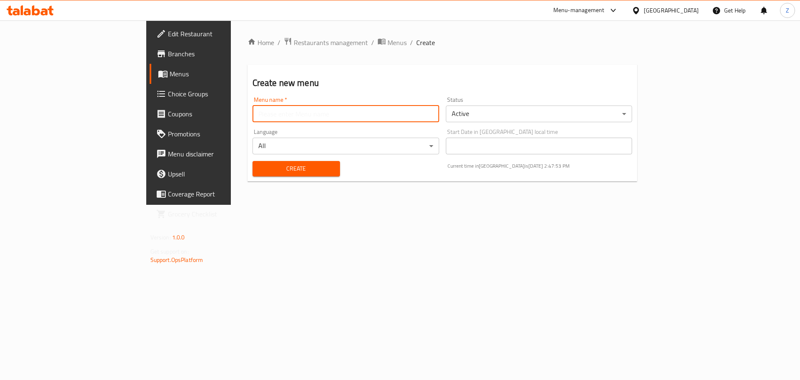
type input "Zahraa - Last Menu"
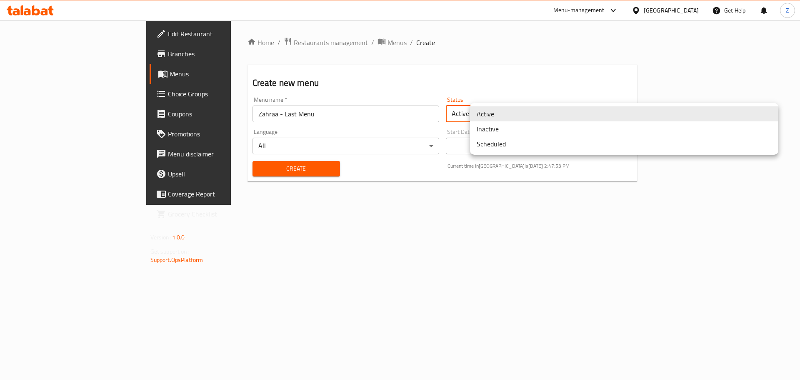
click at [513, 113] on body "​ Menu-management [GEOGRAPHIC_DATA] Get Help Z Edit Restaurant Branches Menus C…" at bounding box center [400, 199] width 800 height 359
click at [504, 127] on li "Inactive" at bounding box center [624, 128] width 308 height 15
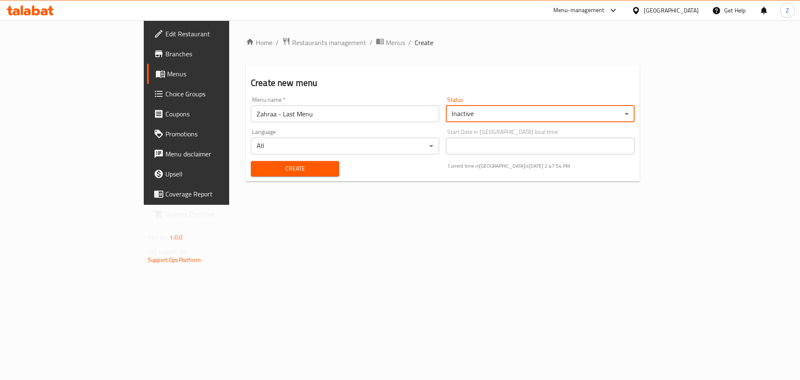
click at [272, 168] on span "Create" at bounding box center [295, 168] width 75 height 10
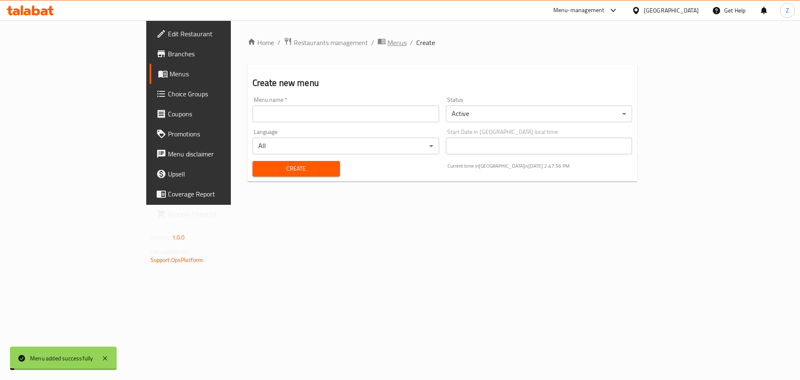
click at [388, 44] on span "Menus" at bounding box center [397, 43] width 19 height 10
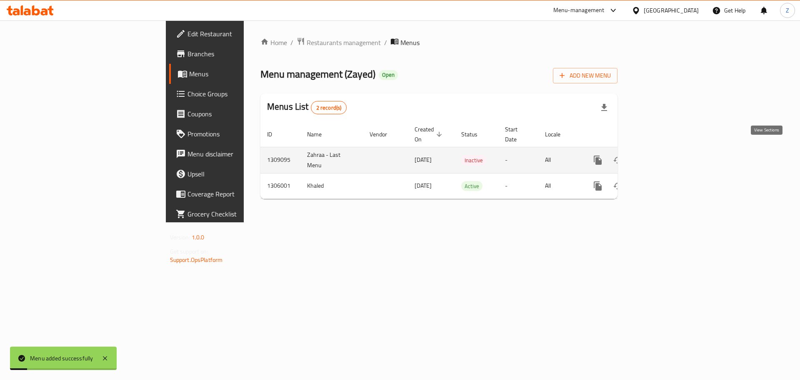
click at [668, 156] on link "enhanced table" at bounding box center [658, 160] width 20 height 20
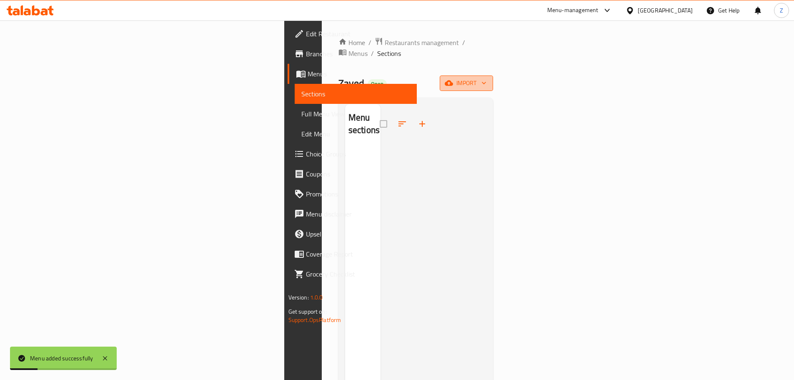
click at [486, 78] on span "import" at bounding box center [466, 83] width 40 height 10
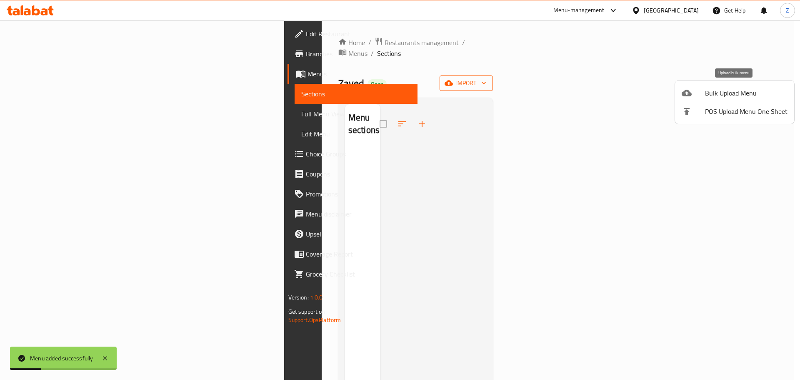
click at [735, 96] on span "Bulk Upload Menu" at bounding box center [746, 93] width 83 height 10
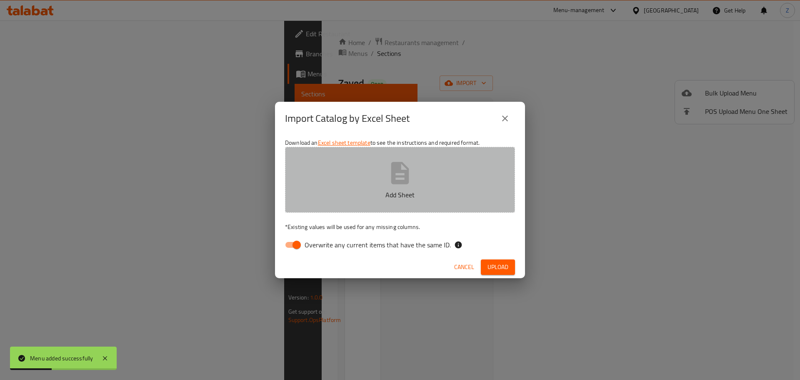
click at [422, 170] on button "Add Sheet" at bounding box center [400, 180] width 230 height 66
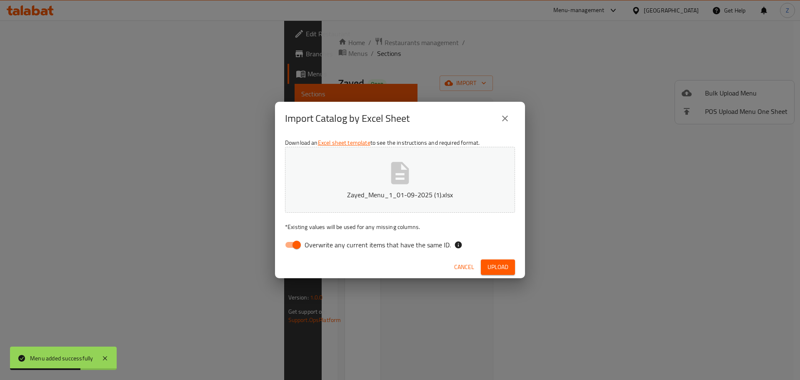
click at [295, 243] on input "Overwrite any current items that have the same ID." at bounding box center [297, 245] width 48 height 16
checkbox input "false"
click at [494, 258] on div "Cancel Upload" at bounding box center [400, 267] width 250 height 22
click at [500, 264] on span "Upload" at bounding box center [498, 267] width 21 height 10
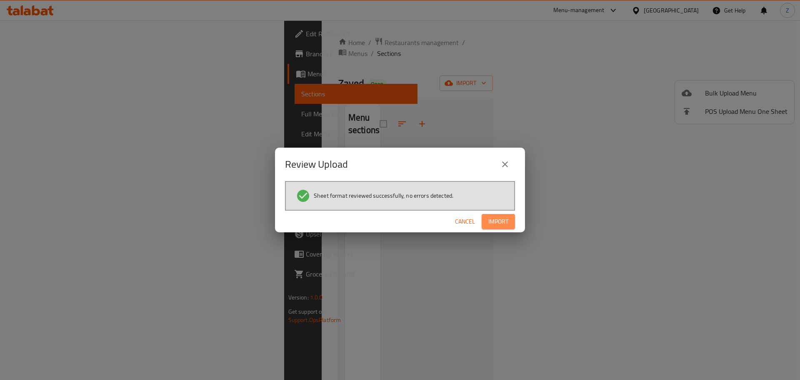
click at [500, 227] on button "Import" at bounding box center [498, 221] width 33 height 15
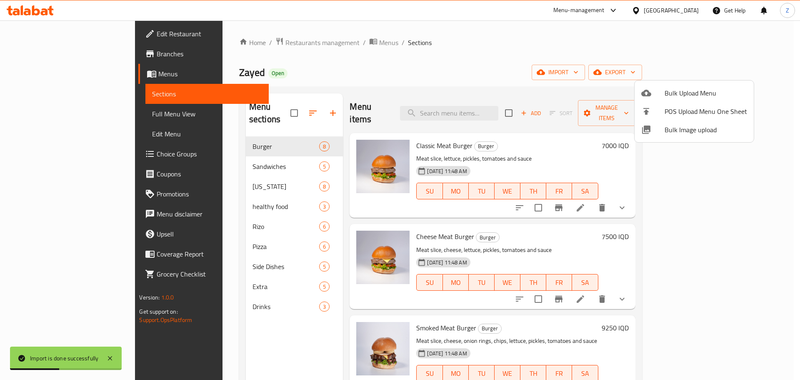
click at [354, 86] on div at bounding box center [400, 190] width 800 height 380
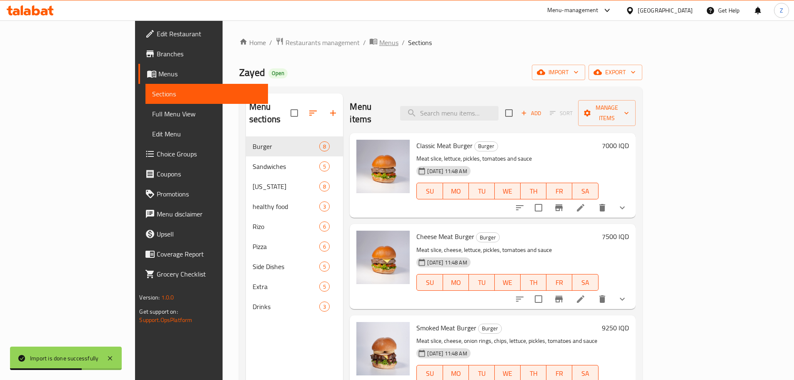
click at [379, 42] on span "Menus" at bounding box center [388, 43] width 19 height 10
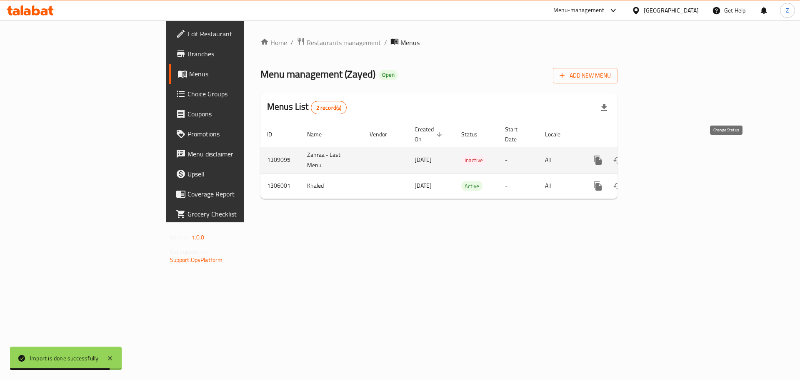
click at [628, 157] on button "enhanced table" at bounding box center [618, 160] width 20 height 20
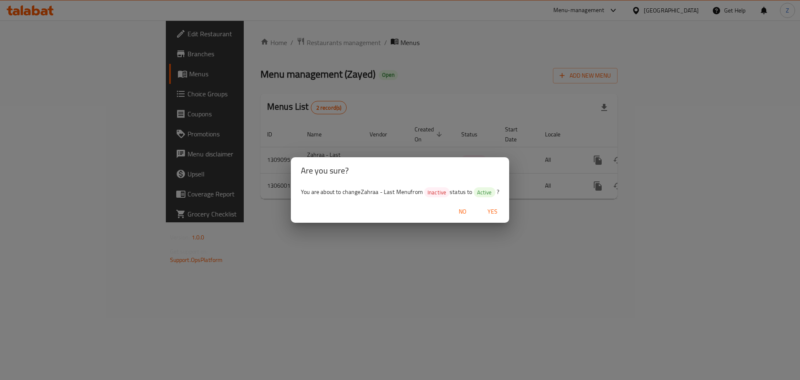
click at [474, 216] on button "No" at bounding box center [462, 211] width 27 height 15
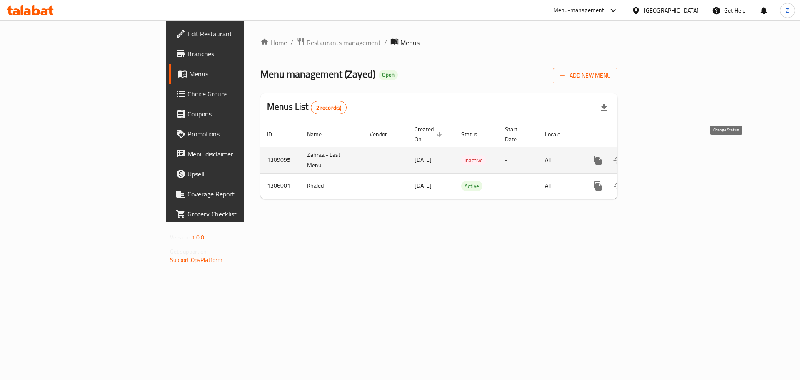
click at [628, 152] on button "enhanced table" at bounding box center [618, 160] width 20 height 20
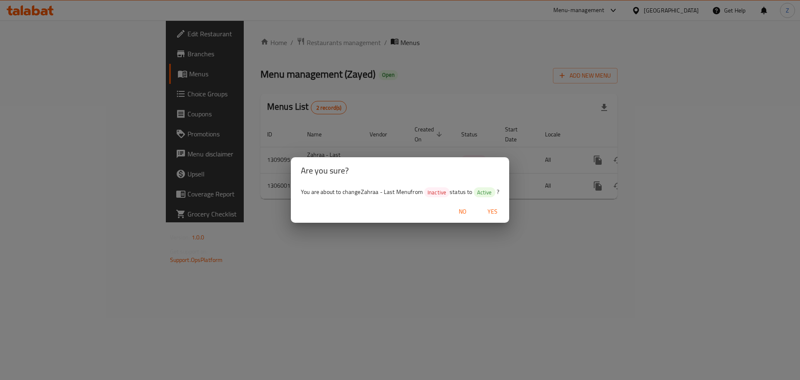
click at [502, 211] on span "Yes" at bounding box center [493, 211] width 20 height 10
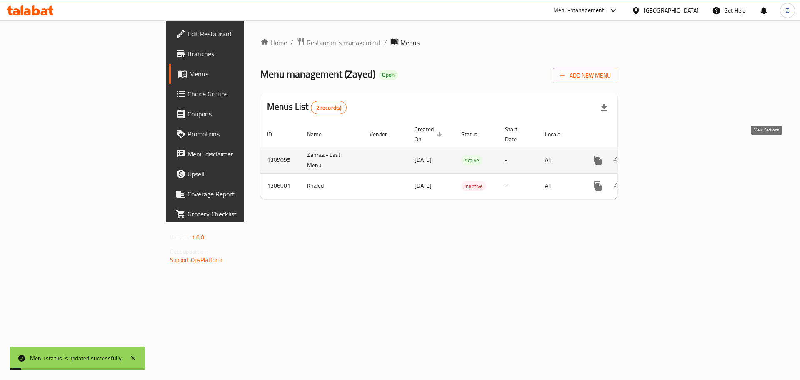
click at [668, 150] on link "enhanced table" at bounding box center [658, 160] width 20 height 20
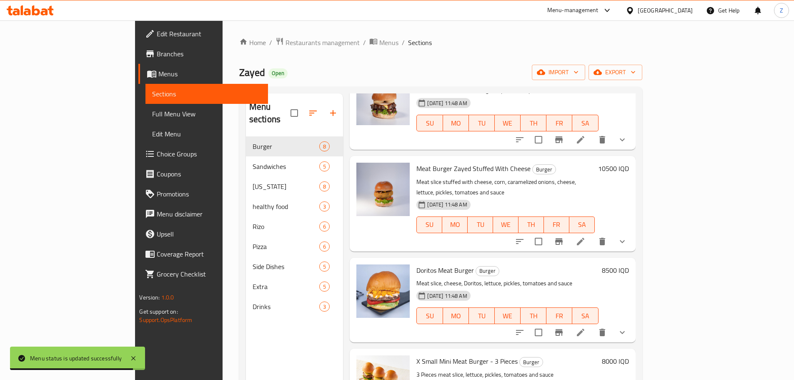
scroll to position [370, 0]
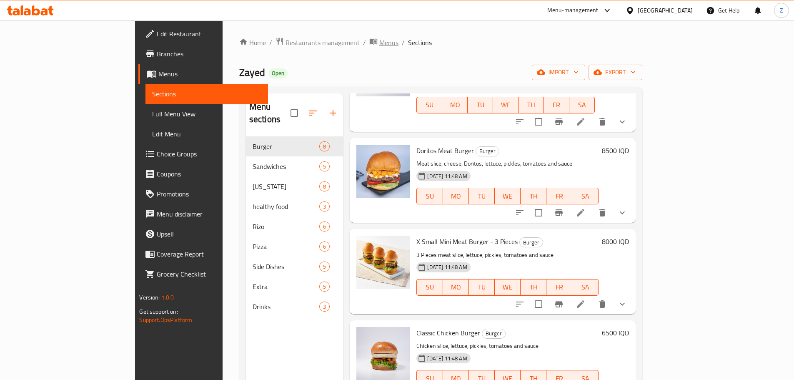
click at [379, 40] on span "Menus" at bounding box center [388, 43] width 19 height 10
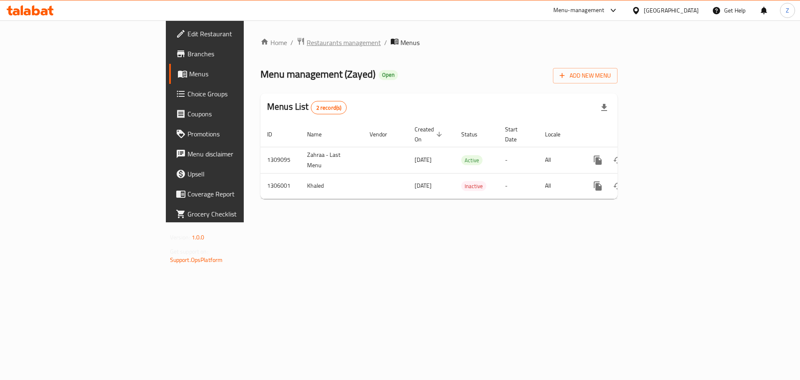
click at [307, 39] on span "Restaurants management" at bounding box center [344, 43] width 74 height 10
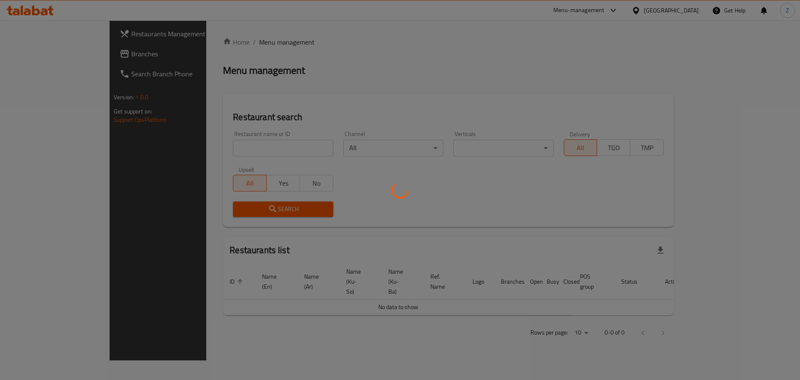
click at [250, 156] on div at bounding box center [400, 190] width 800 height 380
click at [272, 147] on div at bounding box center [400, 190] width 800 height 380
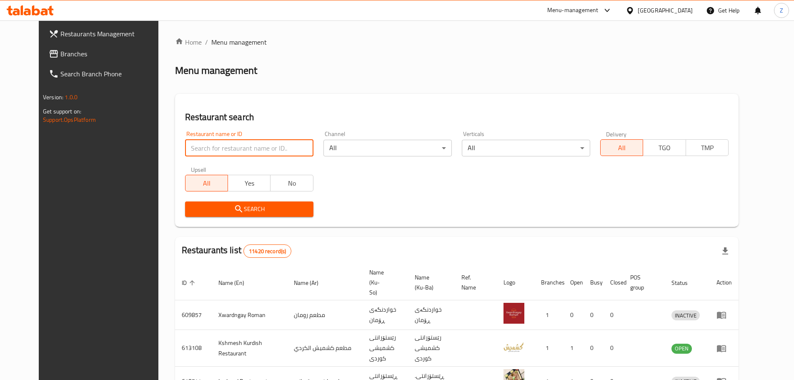
click at [272, 148] on input "search" at bounding box center [249, 148] width 128 height 17
paste input "677824"
type input "677824"
click at [260, 204] on span "Search" at bounding box center [249, 209] width 115 height 10
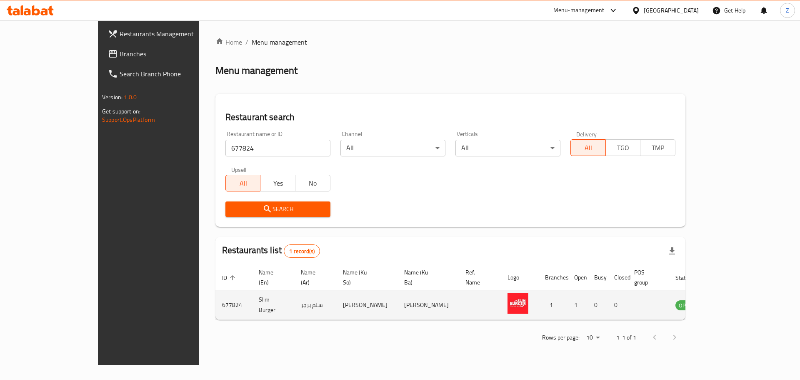
click at [729, 300] on icon "enhanced table" at bounding box center [724, 305] width 10 height 10
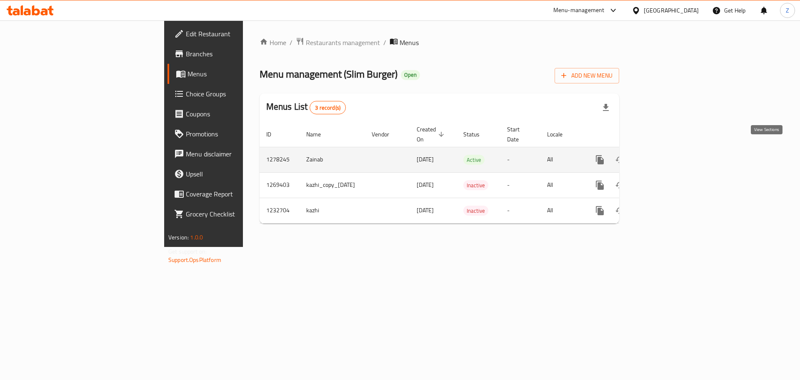
click at [665, 155] on icon "enhanced table" at bounding box center [660, 160] width 10 height 10
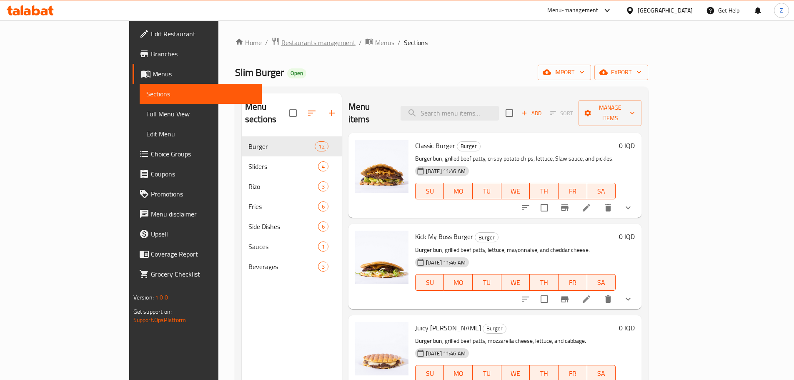
click at [281, 45] on span "Restaurants management" at bounding box center [318, 43] width 74 height 10
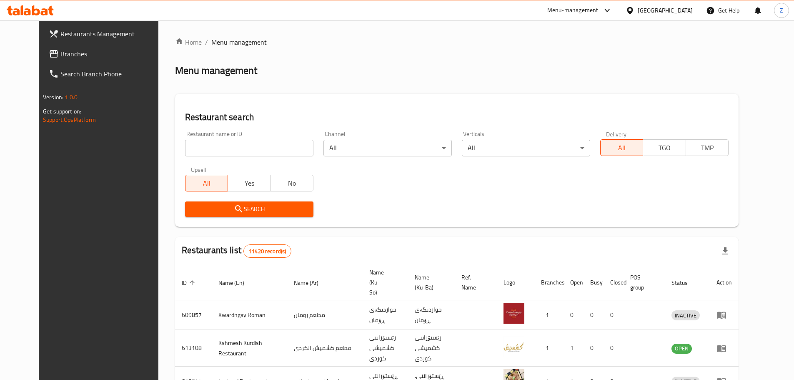
click at [278, 150] on div "Home / Menu management Menu management Restaurant search Restaurant name or ID …" at bounding box center [456, 324] width 563 height 574
click at [278, 150] on input "search" at bounding box center [249, 148] width 128 height 17
paste input "672916"
type input "672916"
click at [284, 207] on span "Search" at bounding box center [249, 209] width 115 height 10
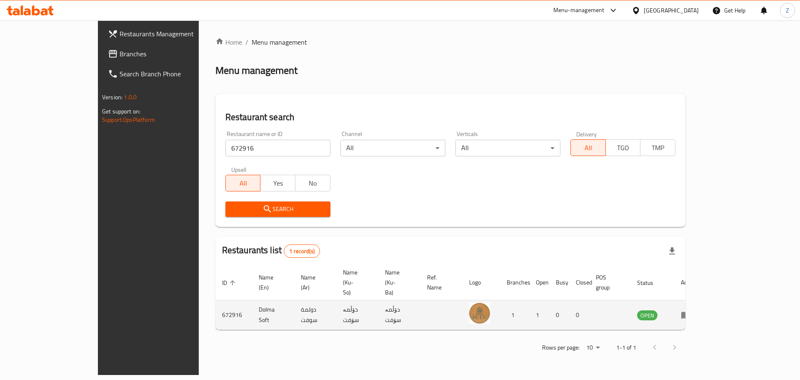
click at [691, 310] on icon "enhanced table" at bounding box center [686, 315] width 10 height 10
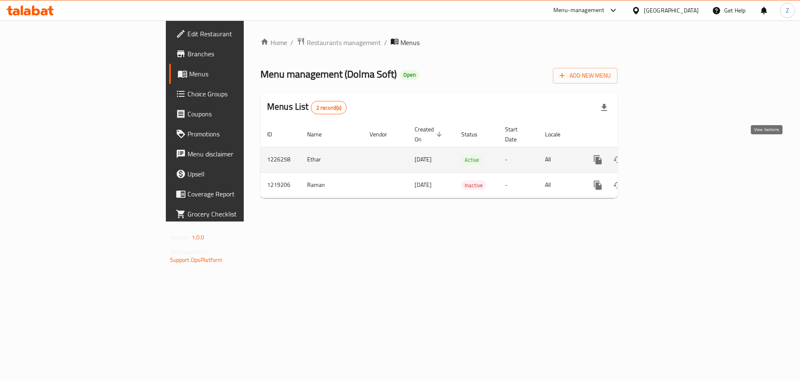
click at [662, 156] on icon "enhanced table" at bounding box center [658, 160] width 8 height 8
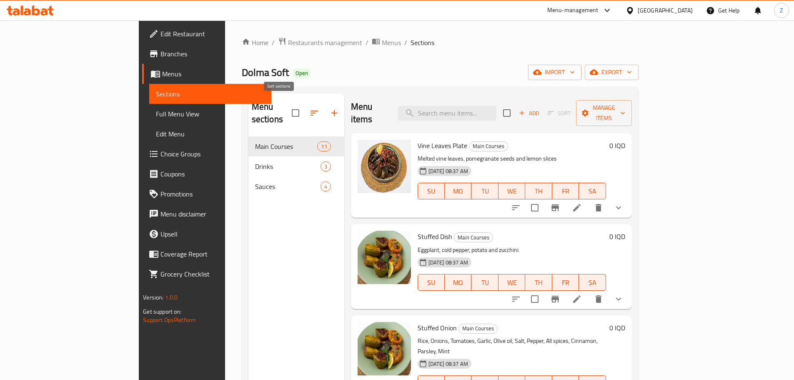
click at [310, 110] on icon "button" at bounding box center [314, 112] width 8 height 5
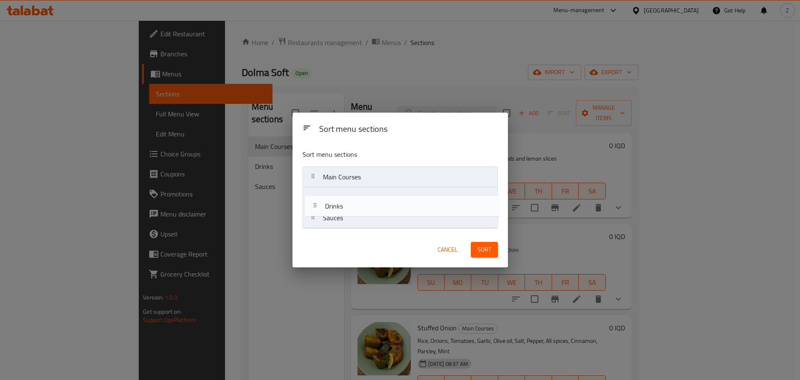
drag, startPoint x: 340, startPoint y: 207, endPoint x: 345, endPoint y: 229, distance: 22.2
click at [345, 229] on div "Sort menu sections Main Courses Drinks Sauces" at bounding box center [400, 187] width 215 height 89
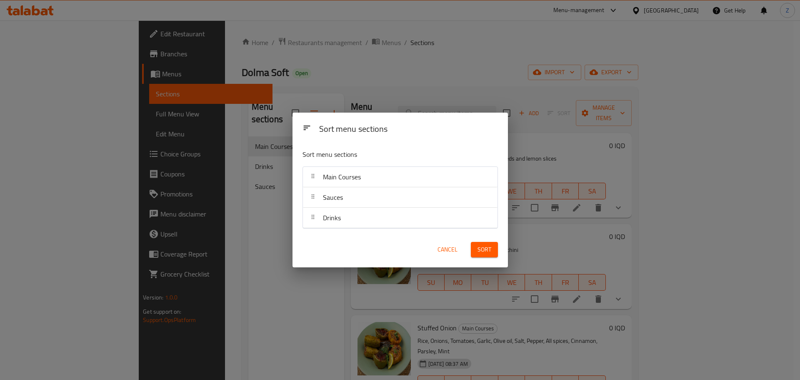
click at [493, 258] on div "Sort" at bounding box center [484, 249] width 37 height 25
click at [490, 252] on span "Sort" at bounding box center [485, 249] width 14 height 10
